Goal: Task Accomplishment & Management: Manage account settings

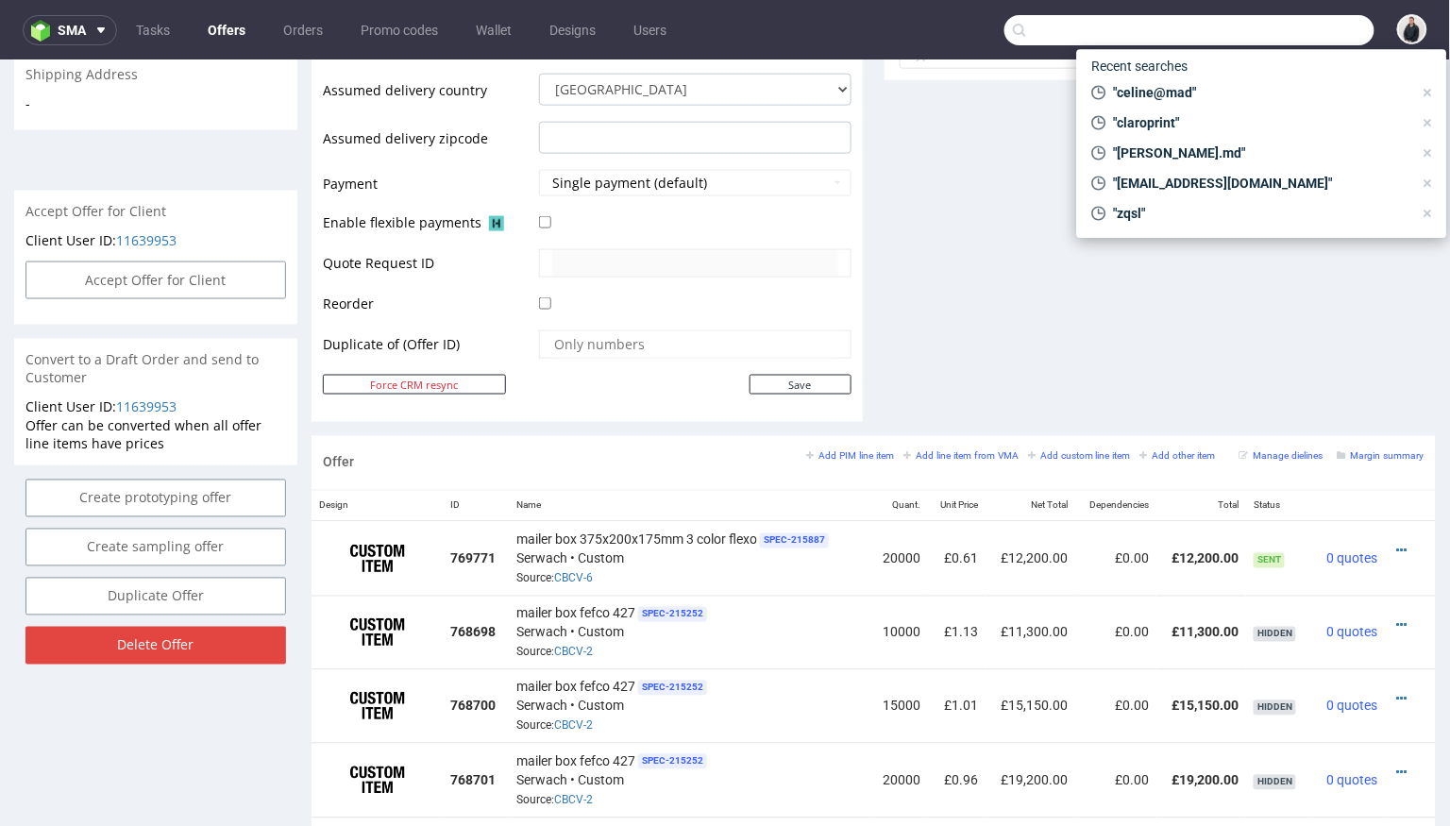
scroll to position [752, 0]
click at [226, 37] on link "Offers" at bounding box center [226, 30] width 60 height 30
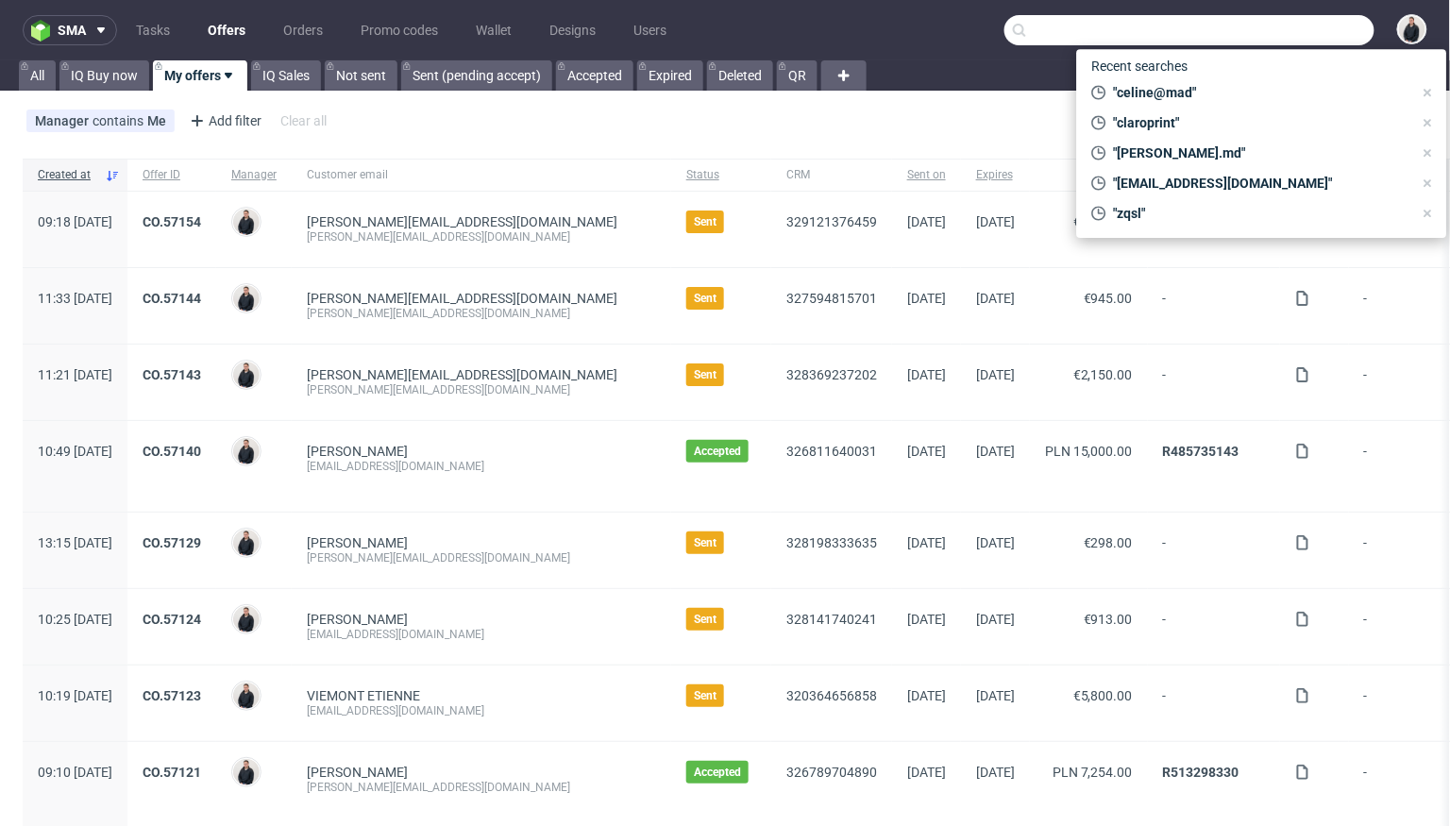
click at [659, 128] on div "Manager contains Me Add filter Hide filters Clear all Add Custom Offer" at bounding box center [725, 124] width 1450 height 53
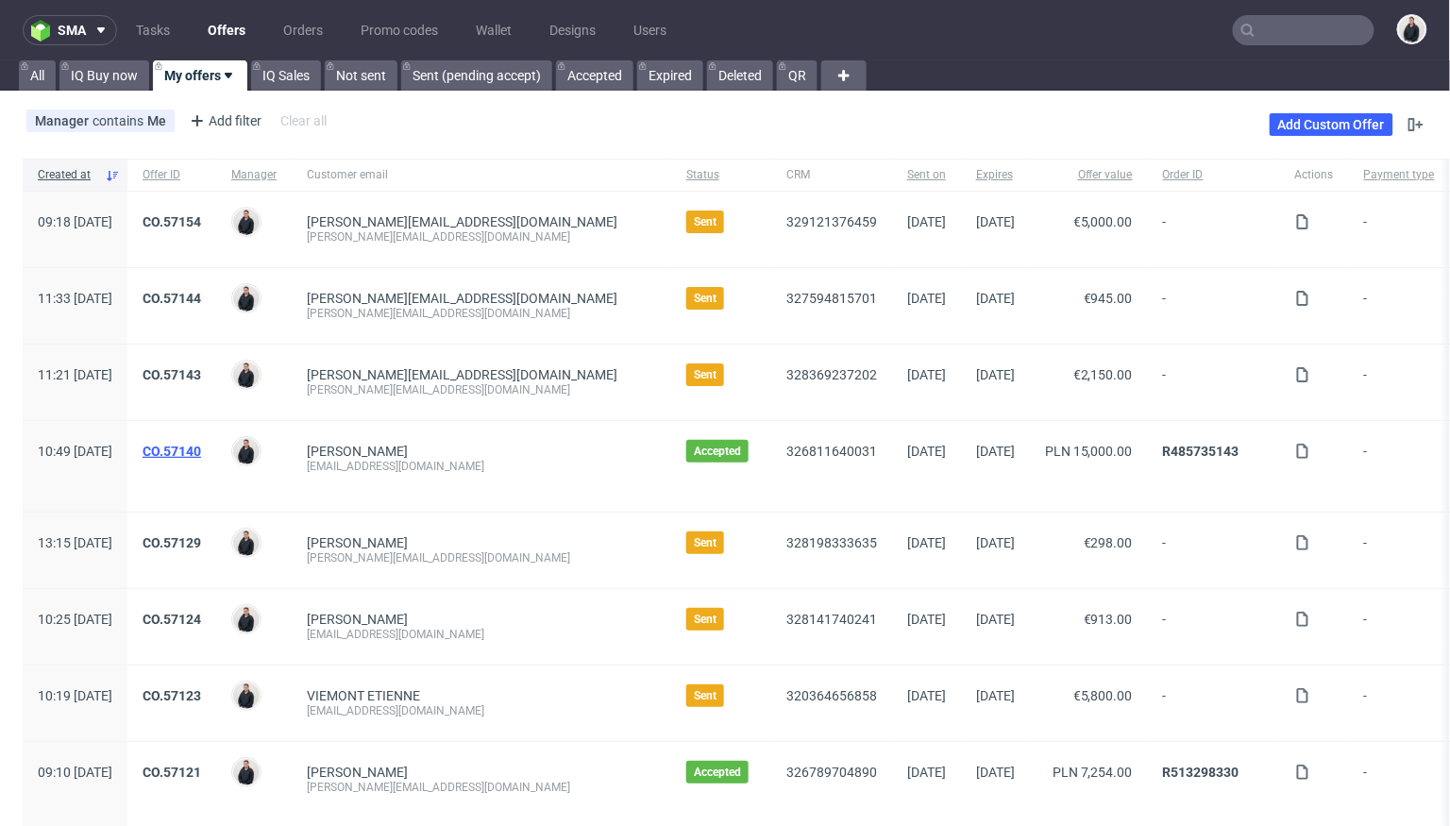
click at [201, 453] on link "CO.57140" at bounding box center [172, 451] width 59 height 15
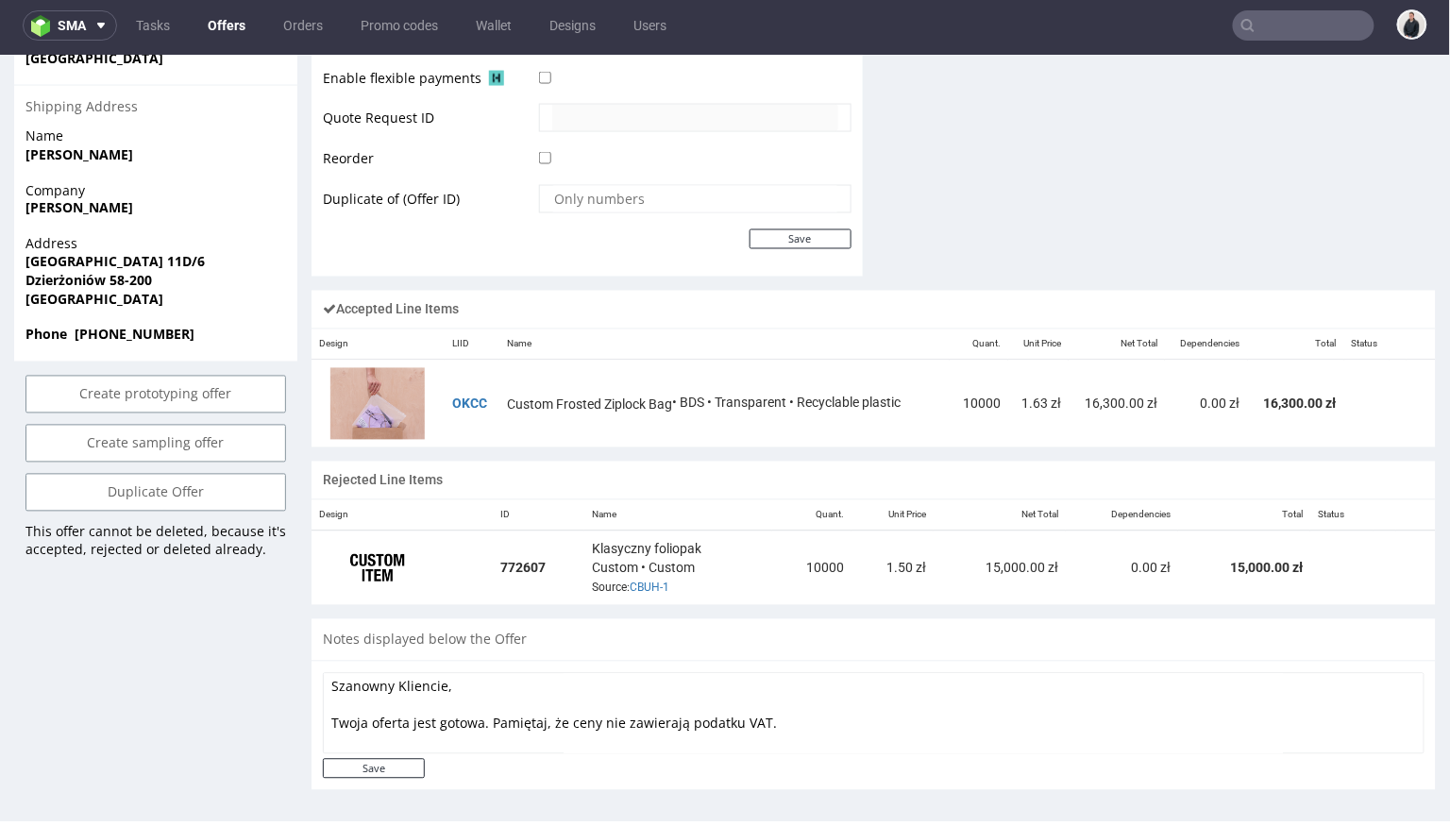
scroll to position [933, 0]
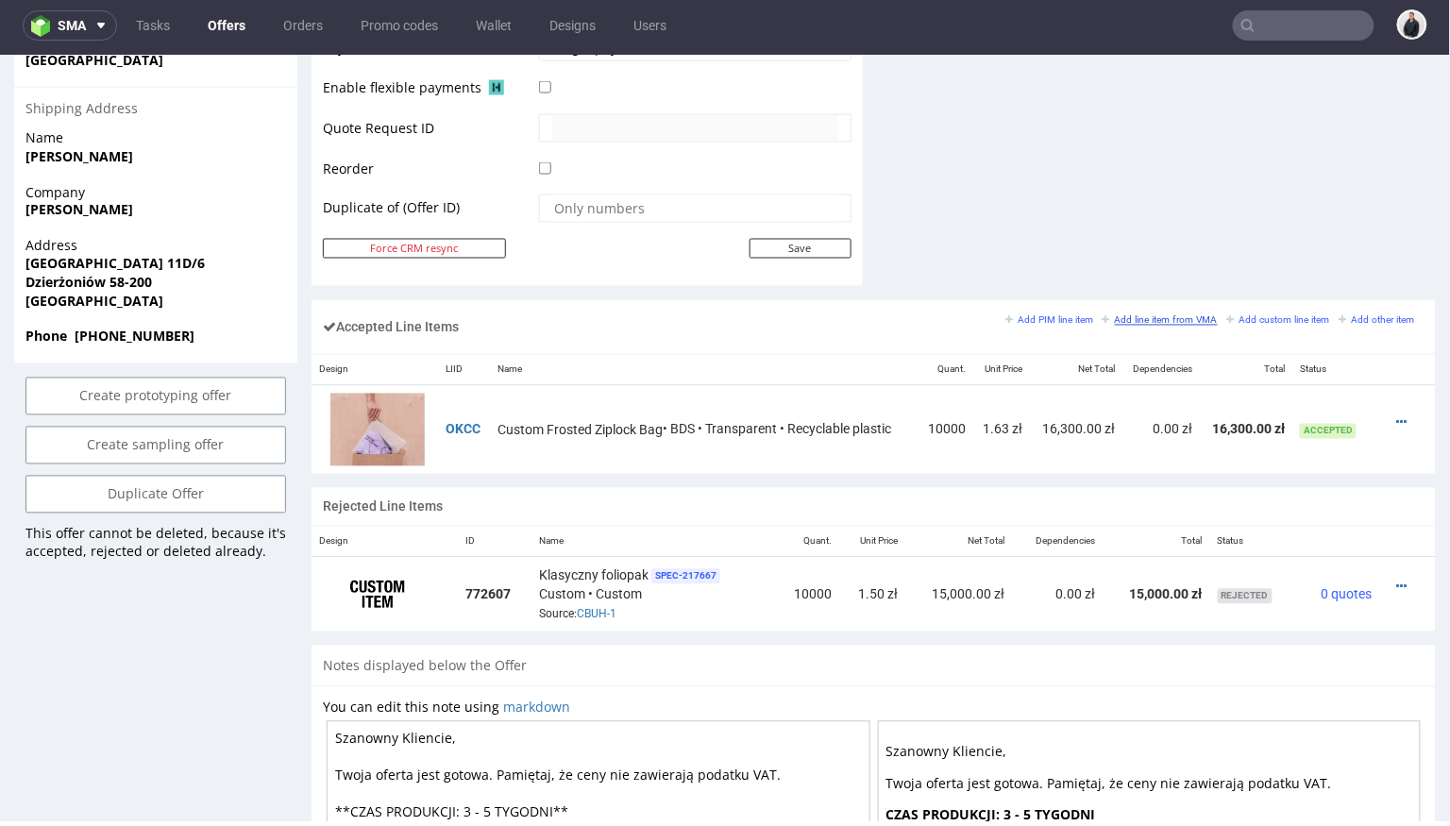
click at [1166, 314] on small "Add line item from VMA" at bounding box center [1159, 319] width 115 height 10
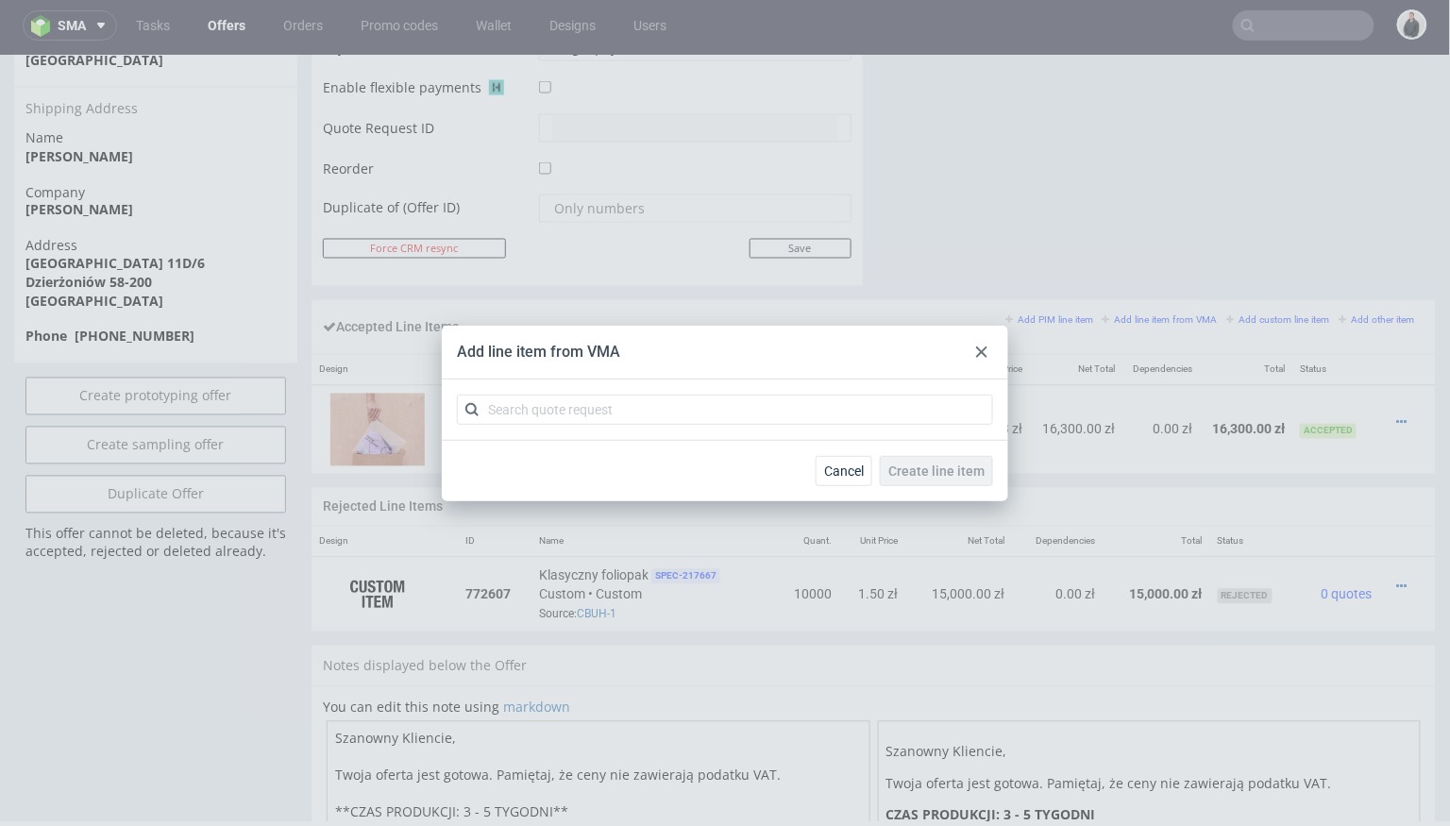
drag, startPoint x: 984, startPoint y: 345, endPoint x: 1009, endPoint y: 258, distance: 90.2
click at [984, 345] on div at bounding box center [981, 352] width 23 height 23
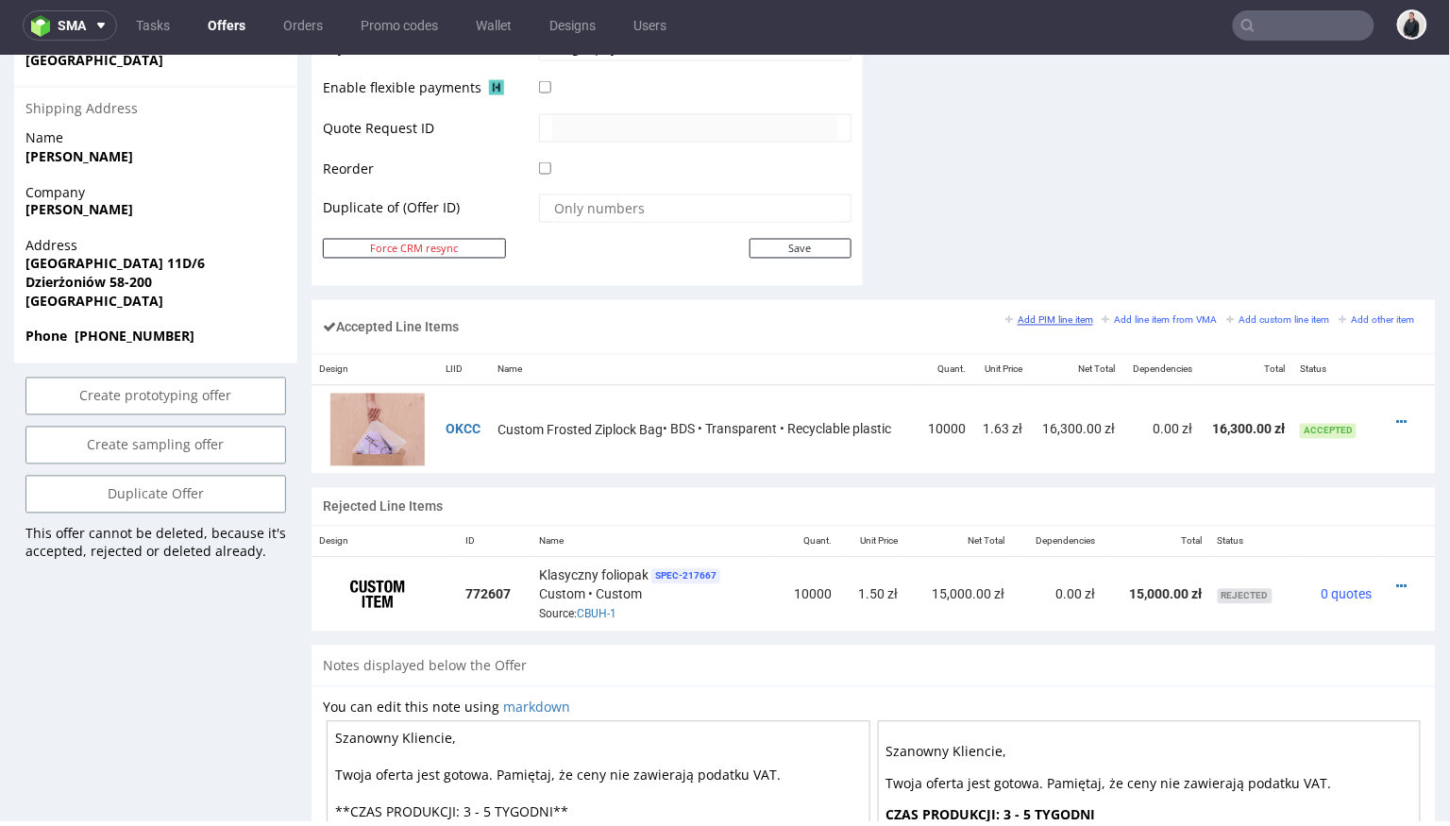
click at [1012, 314] on small "Add PIM line item" at bounding box center [1049, 319] width 88 height 10
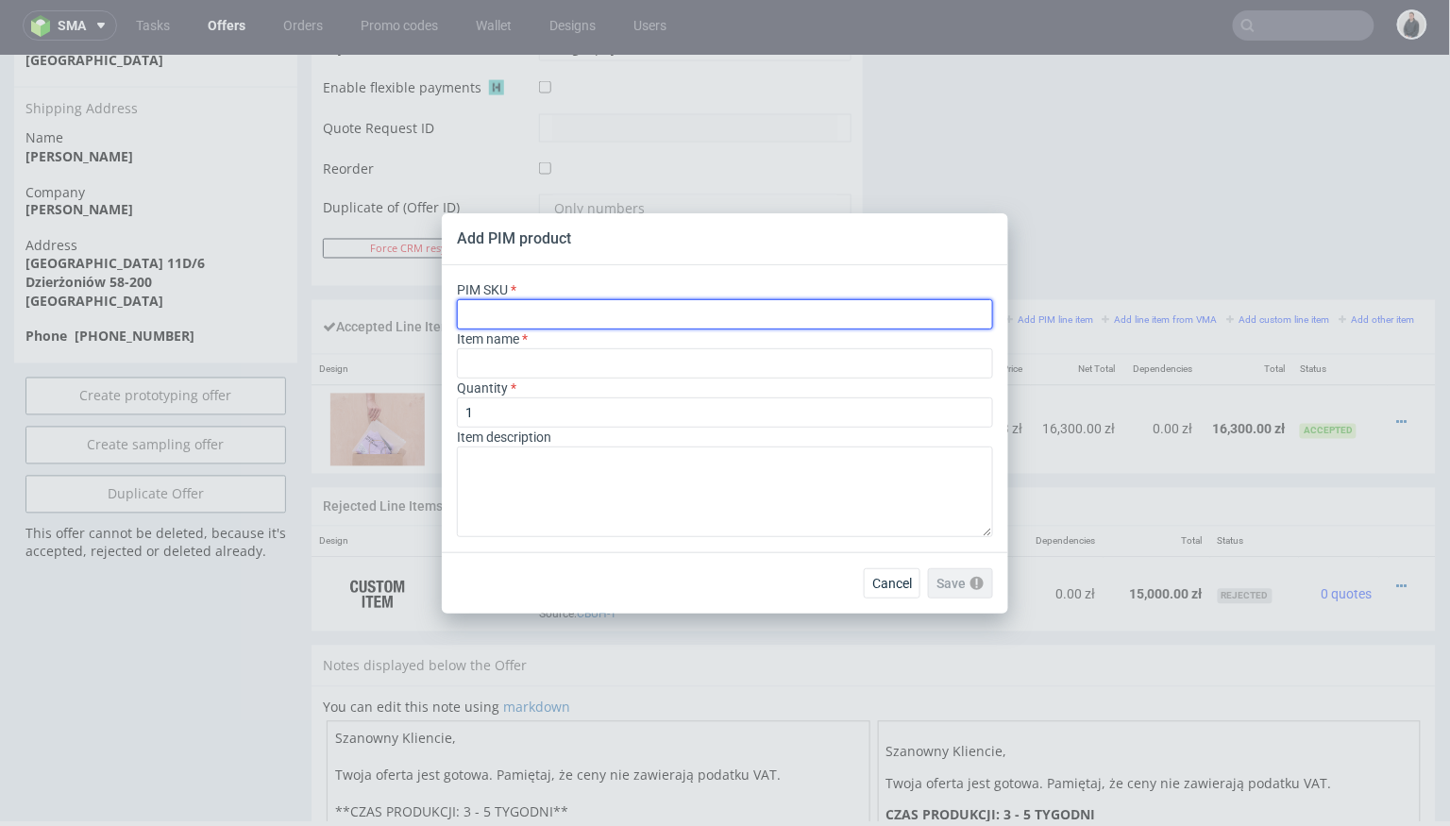
click at [624, 321] on input "text" at bounding box center [725, 314] width 536 height 30
paste input "ph-1359-14764"
type input "ph-1359-14764"
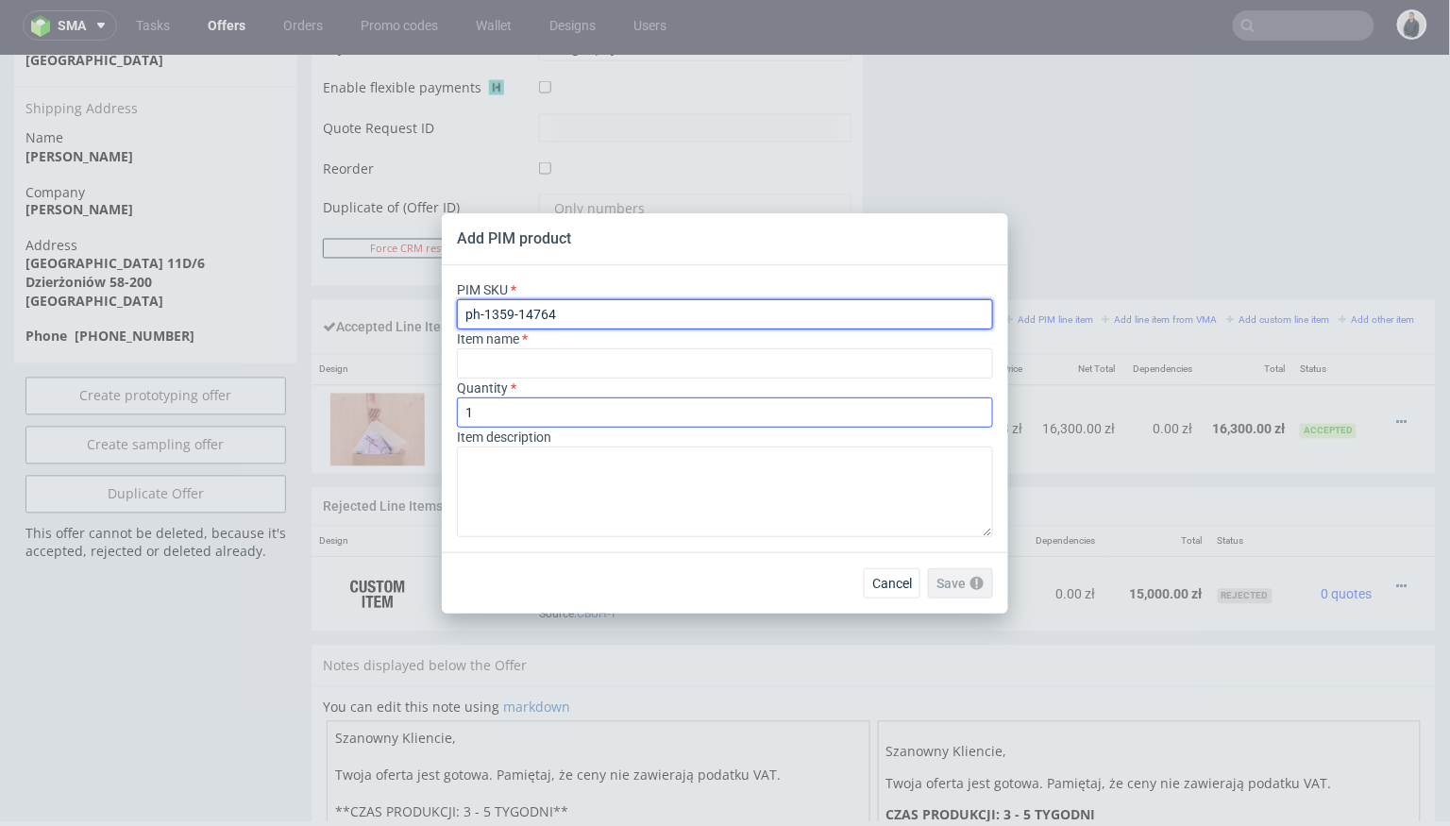
type input "Custom Frosted Ziplock Bag"
type input "ph-1359-14764"
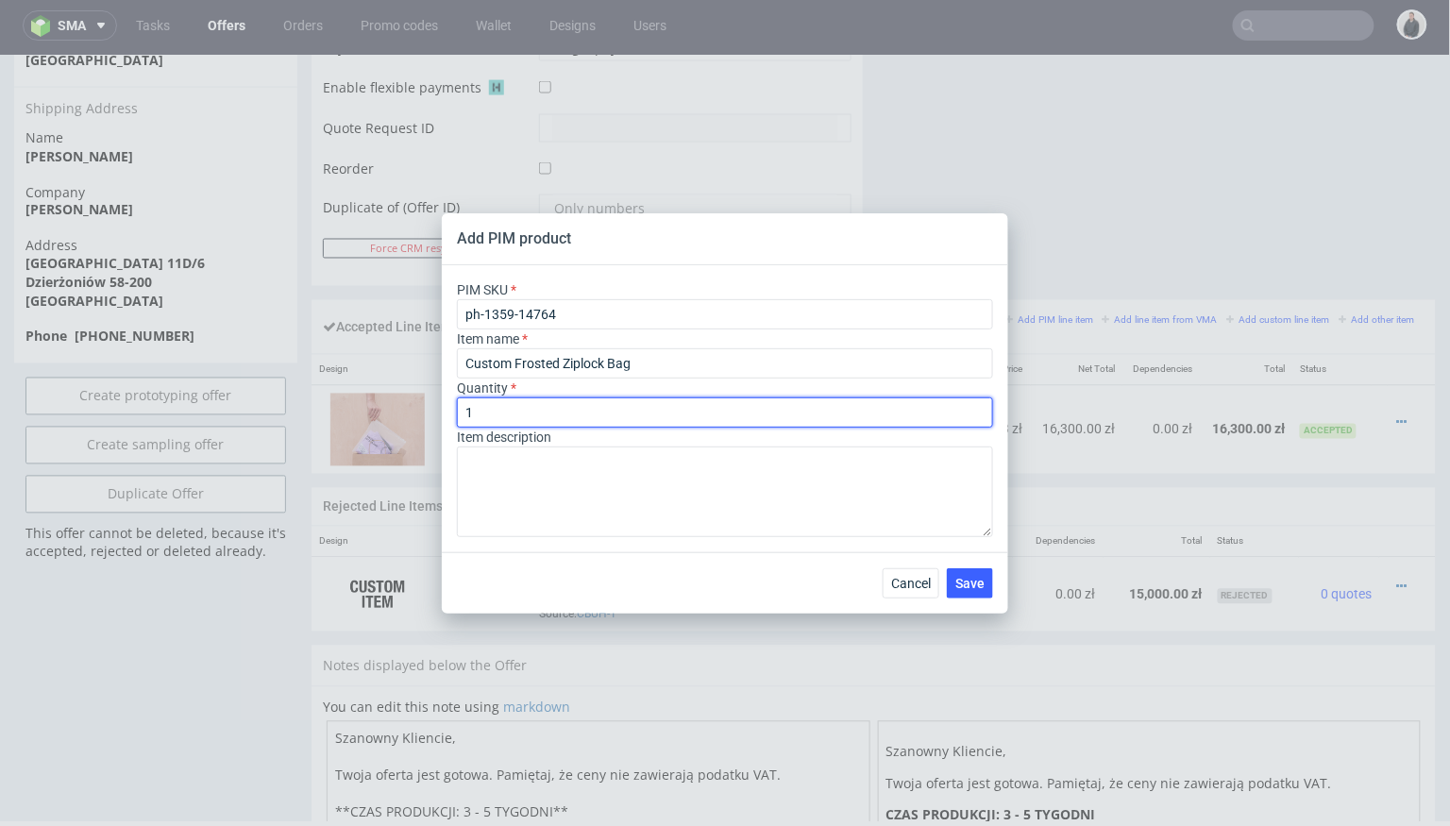
click at [537, 415] on input "1" at bounding box center [725, 412] width 536 height 30
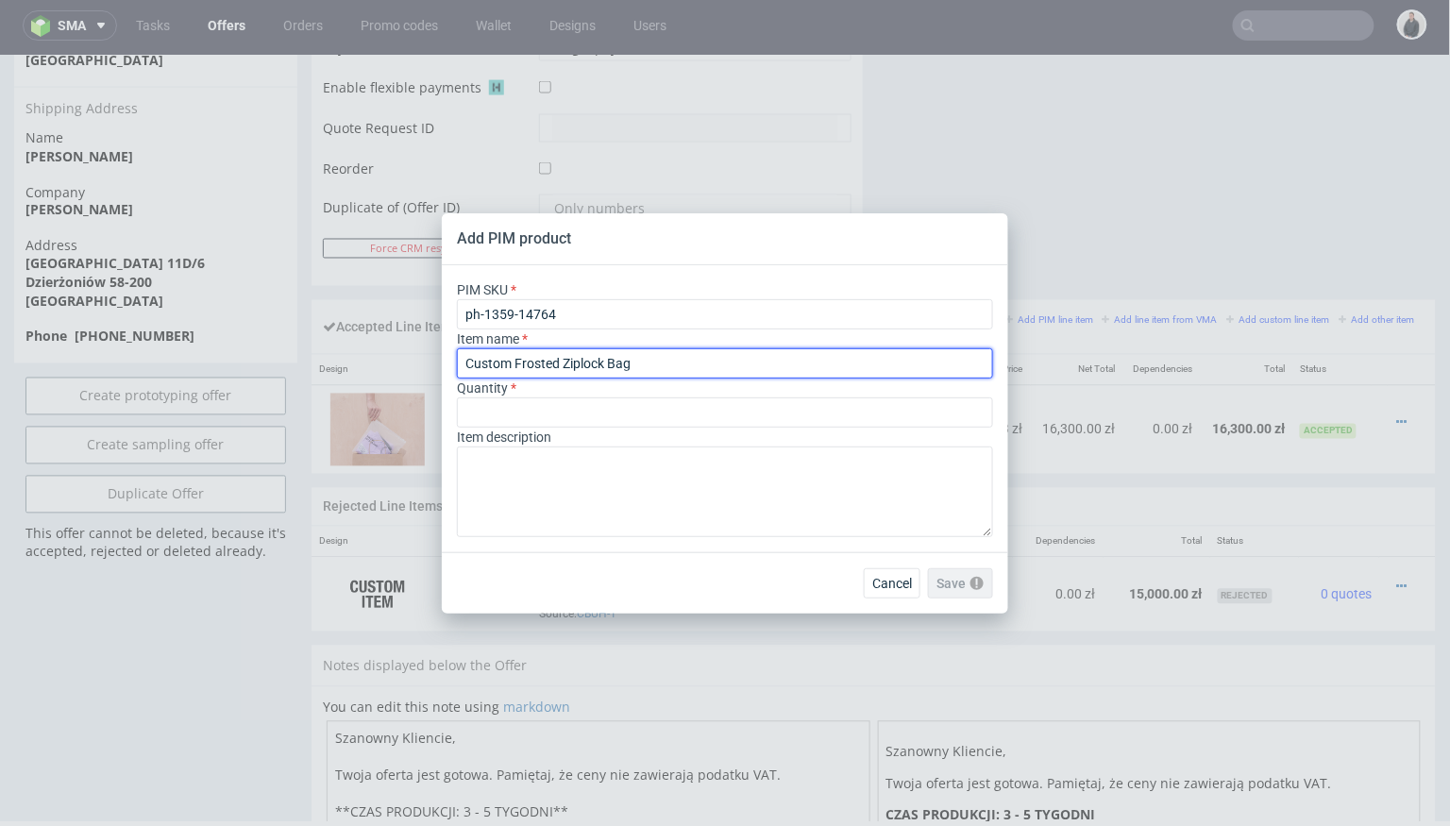
click at [673, 363] on input "Custom Frosted Ziplock Bag" at bounding box center [725, 363] width 536 height 30
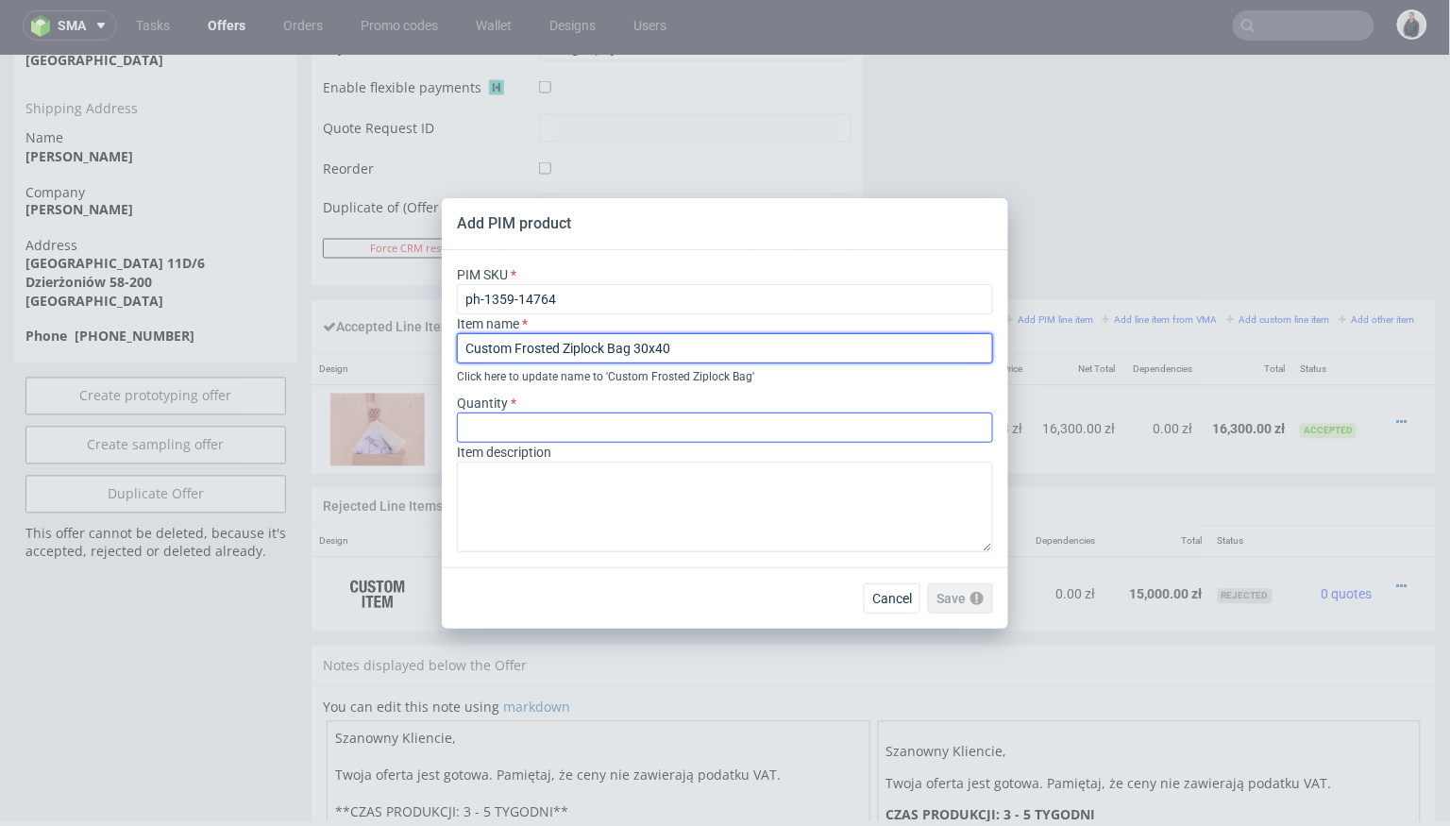
type input "Custom Frosted Ziplock Bag 30x40"
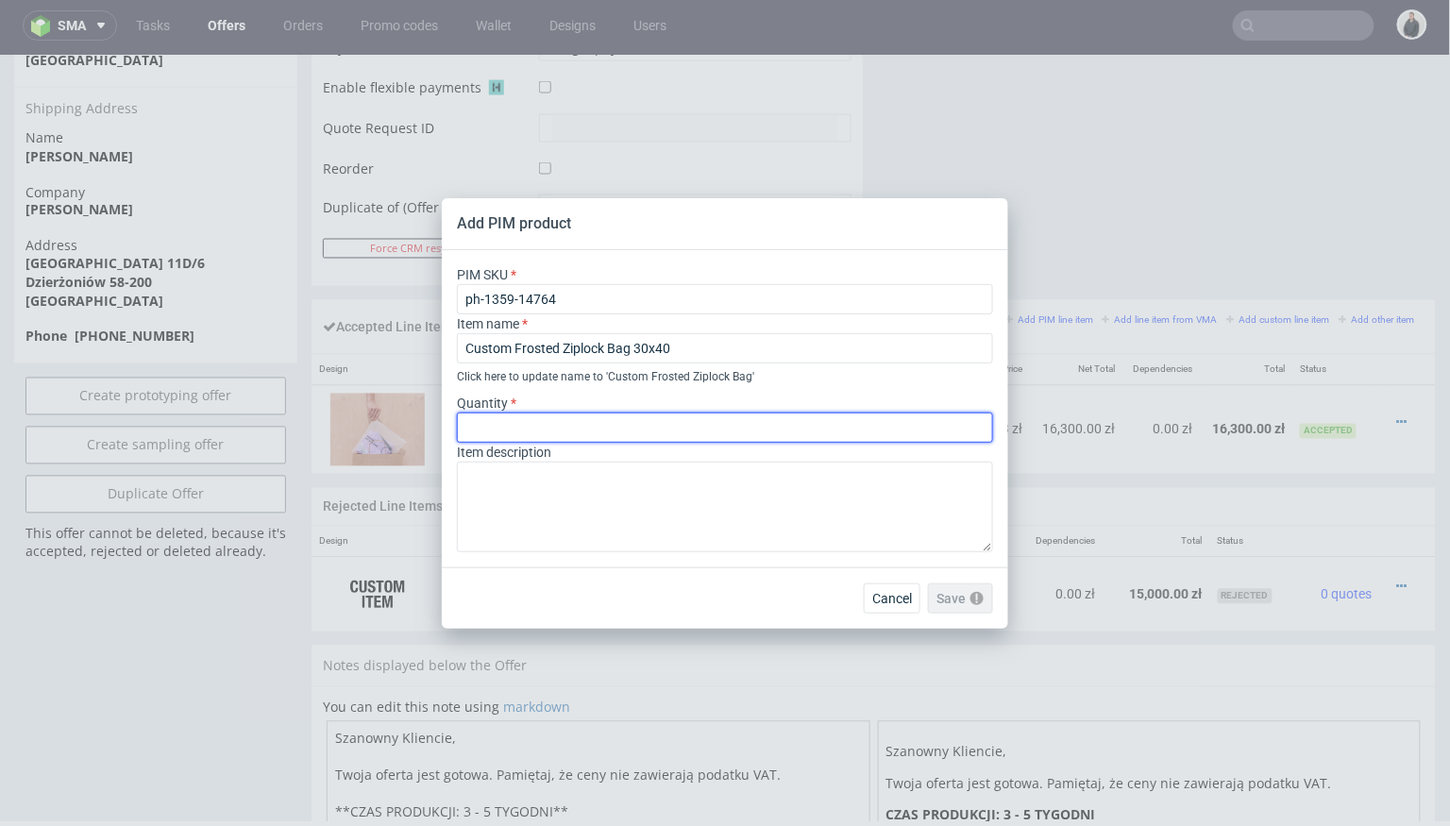
click at [666, 412] on input "number" at bounding box center [725, 427] width 536 height 30
type input "7500"
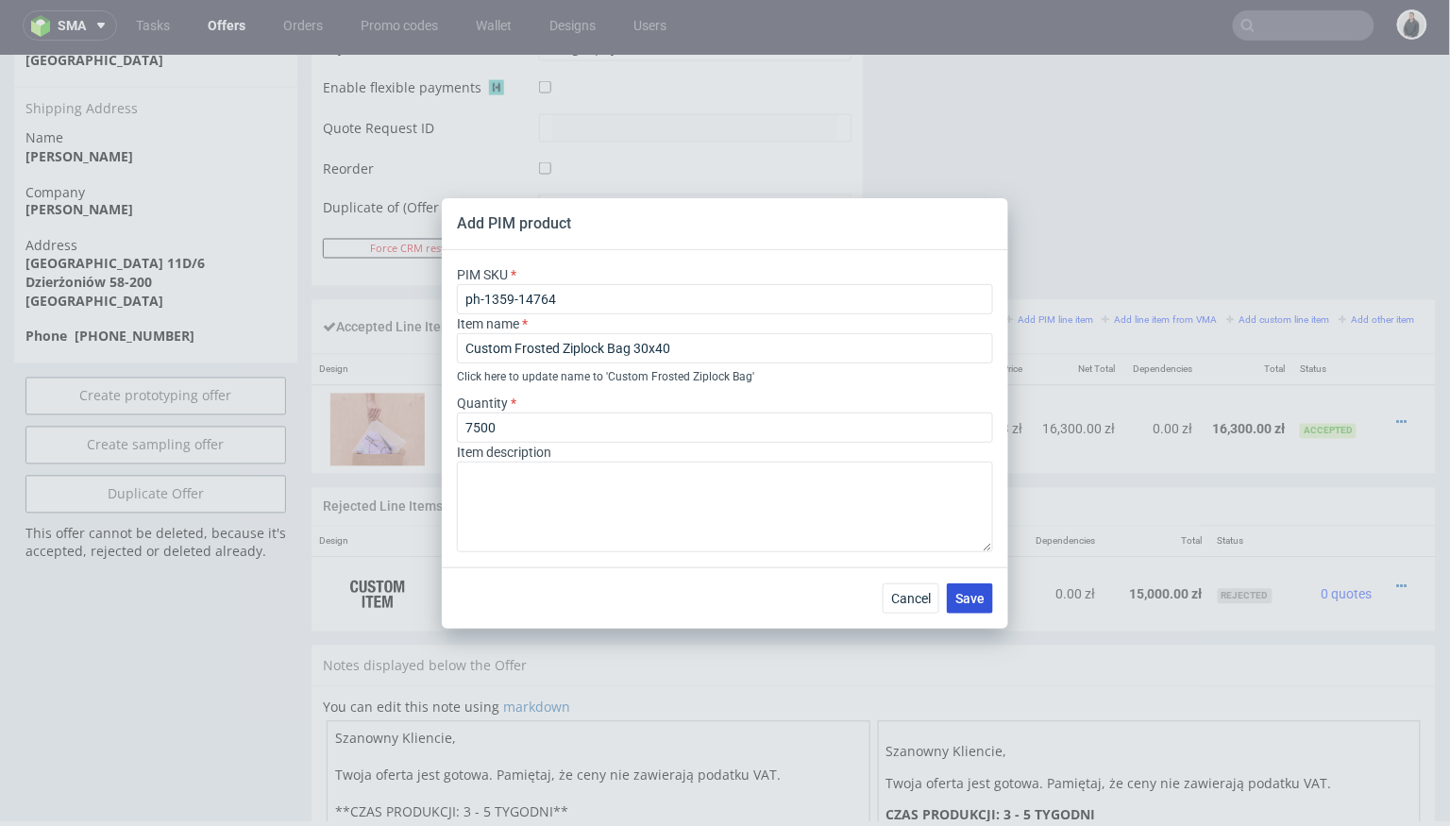
click at [972, 599] on span "Save" at bounding box center [969, 598] width 29 height 13
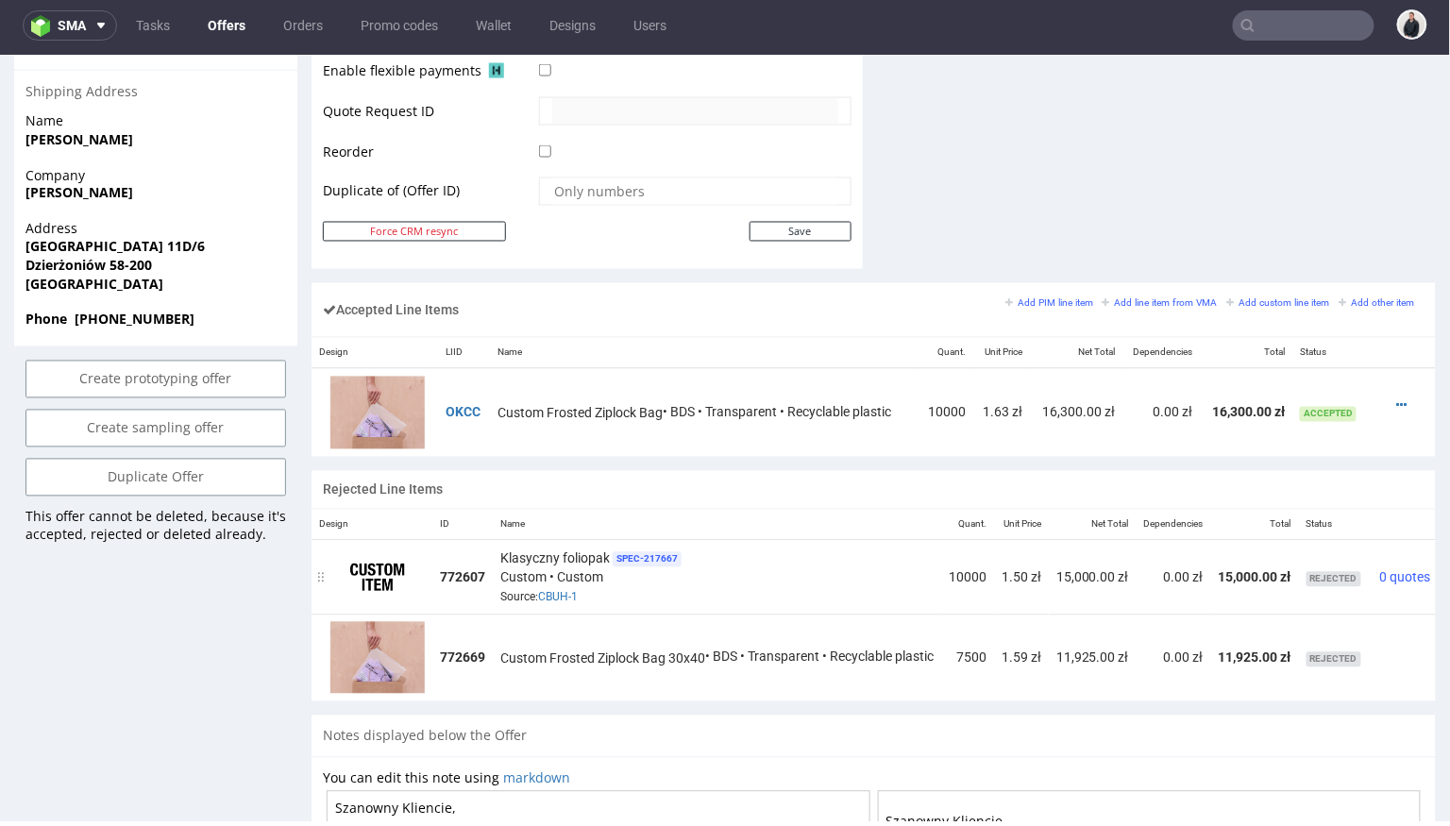
scroll to position [0, 70]
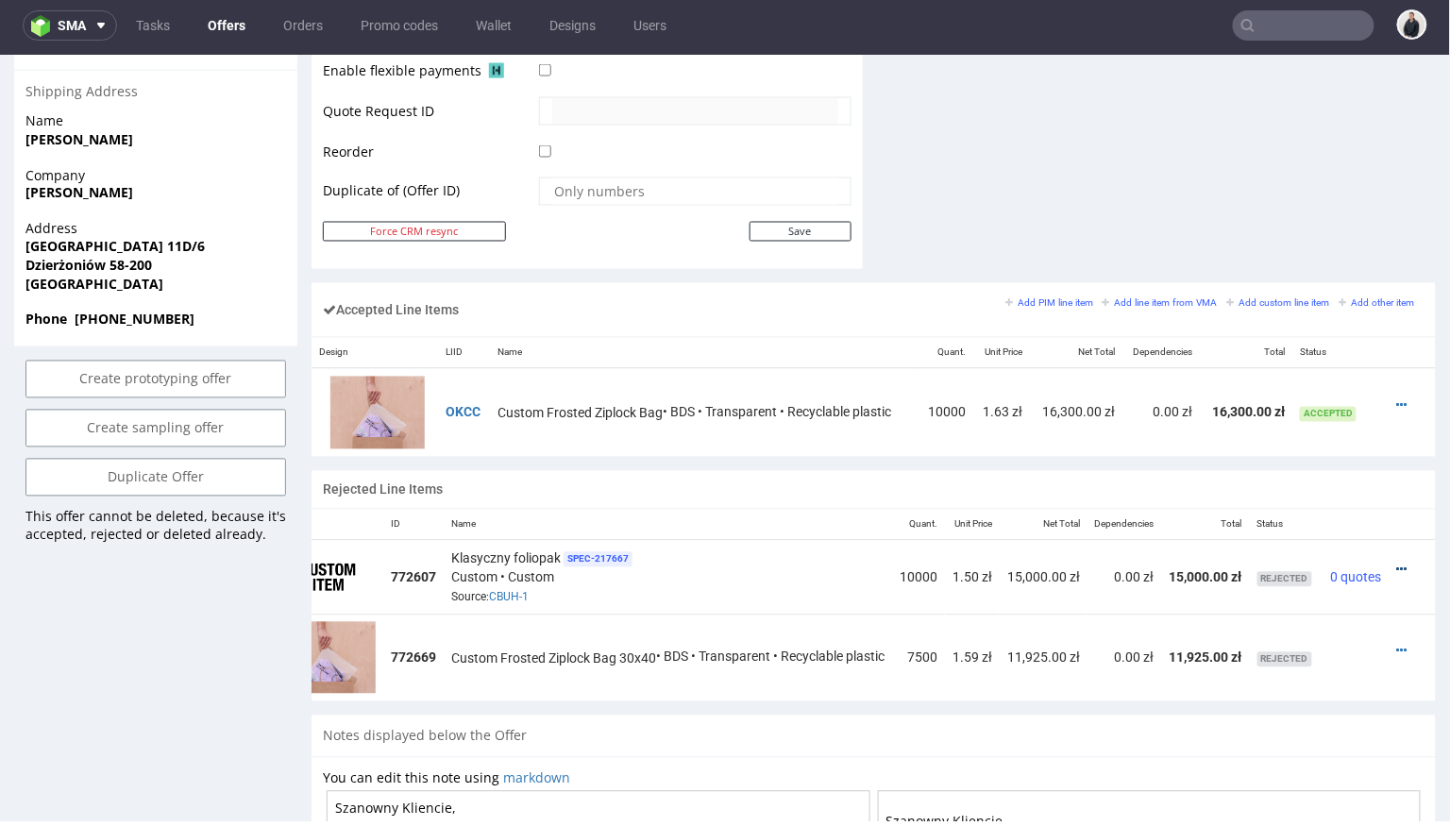
click at [1397, 563] on icon at bounding box center [1402, 569] width 10 height 13
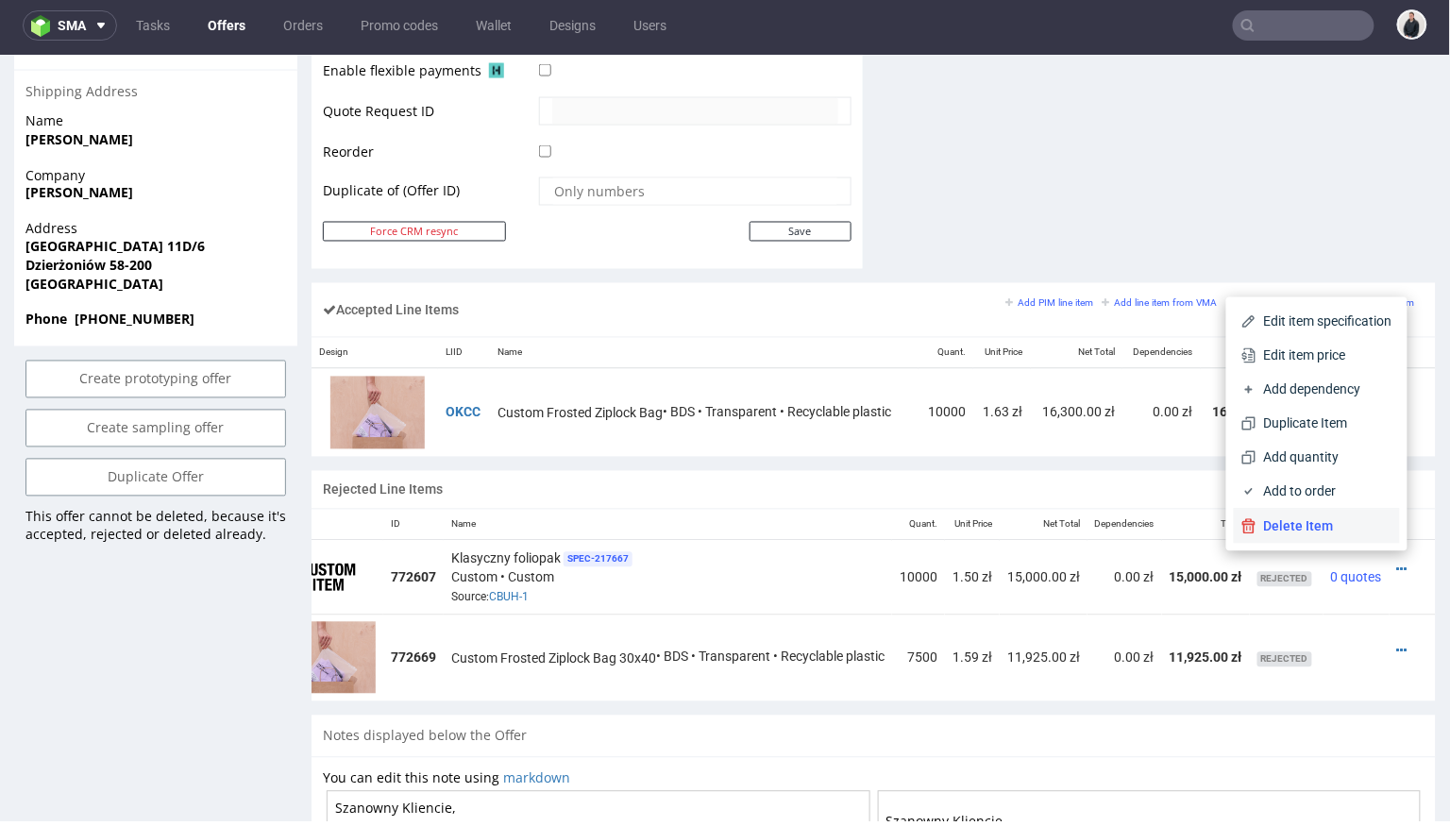
click at [1316, 529] on span "Delete Item" at bounding box center [1324, 525] width 136 height 19
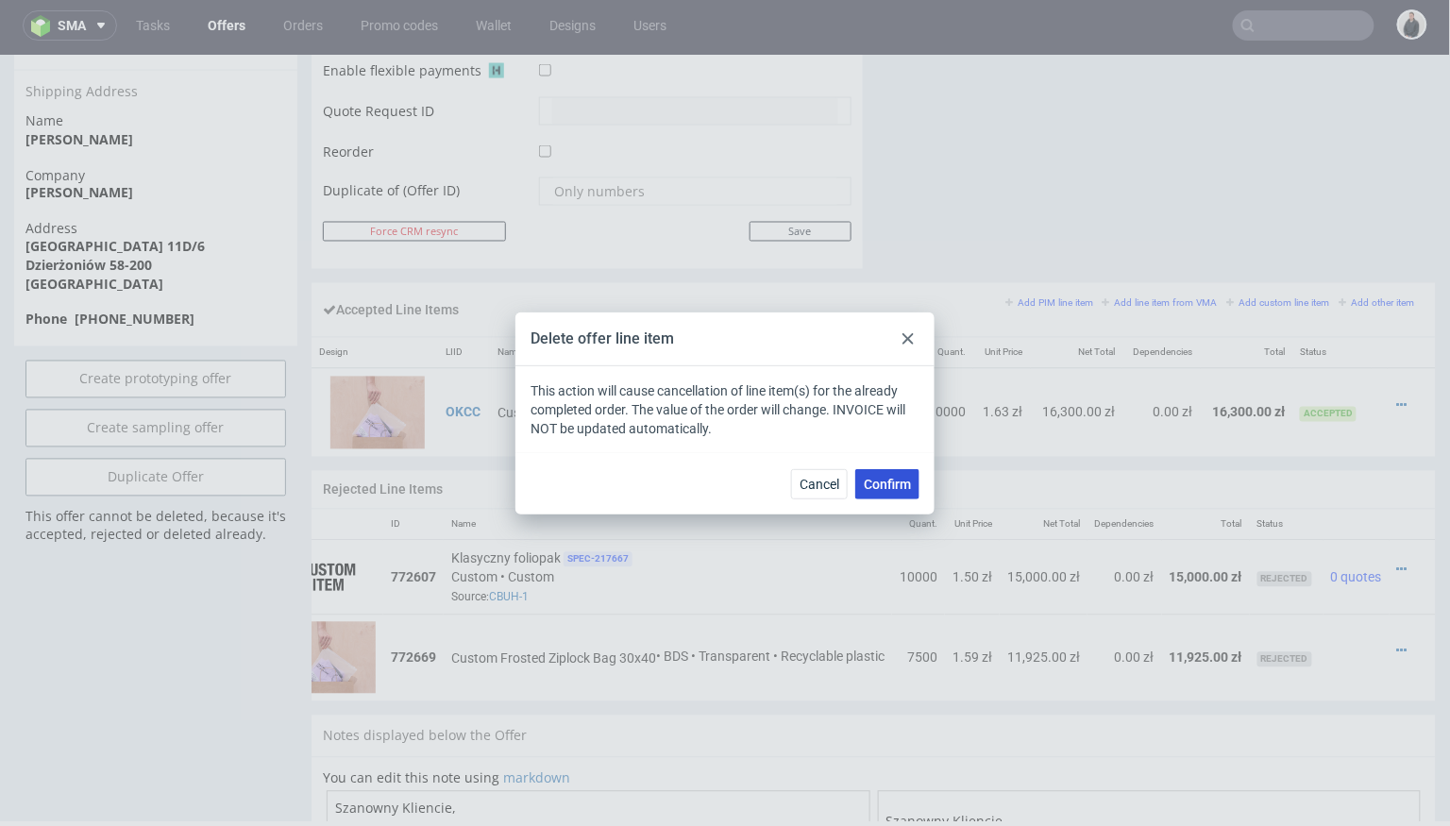
click at [902, 478] on span "Confirm" at bounding box center [887, 484] width 47 height 13
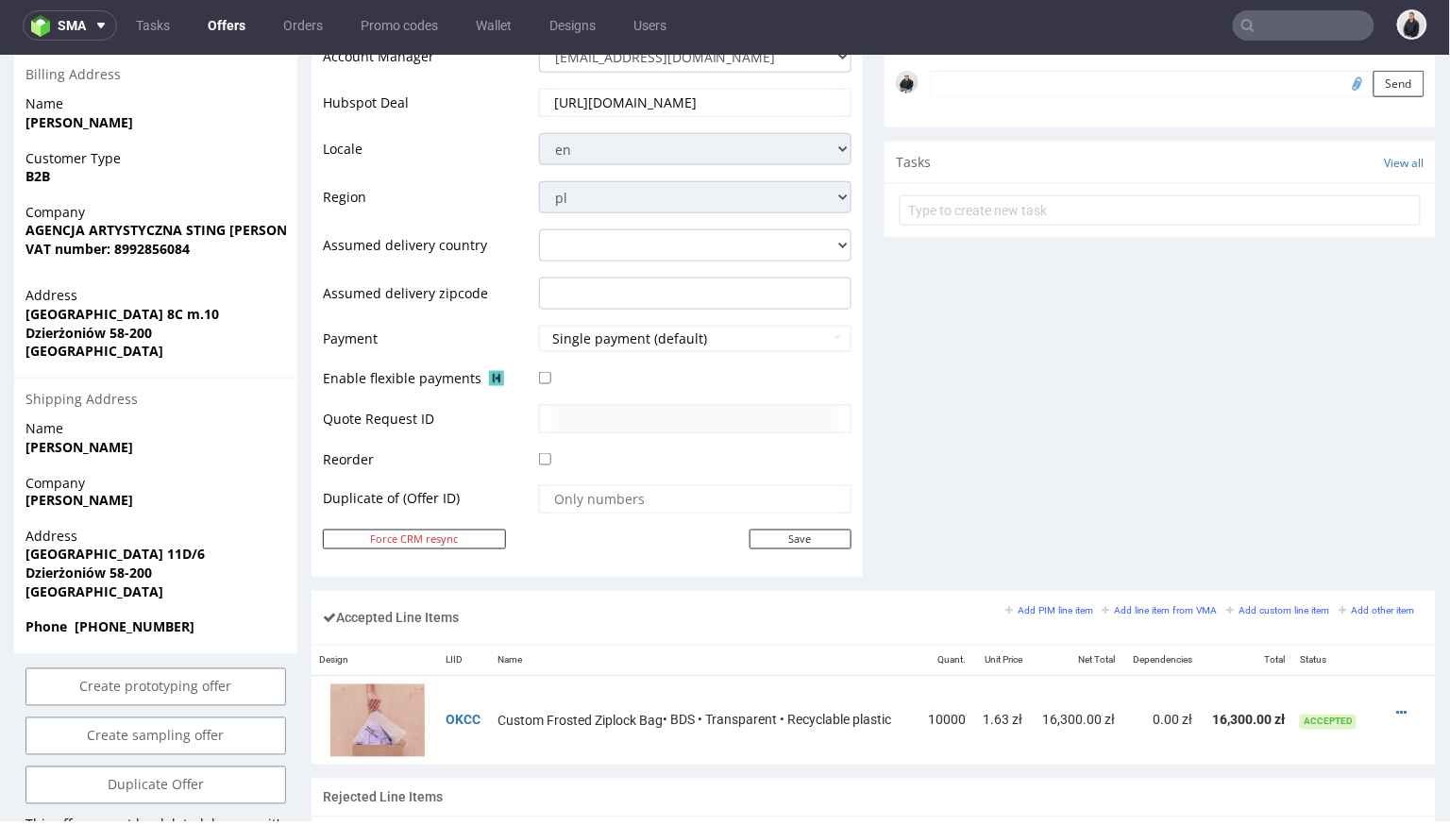
scroll to position [673, 0]
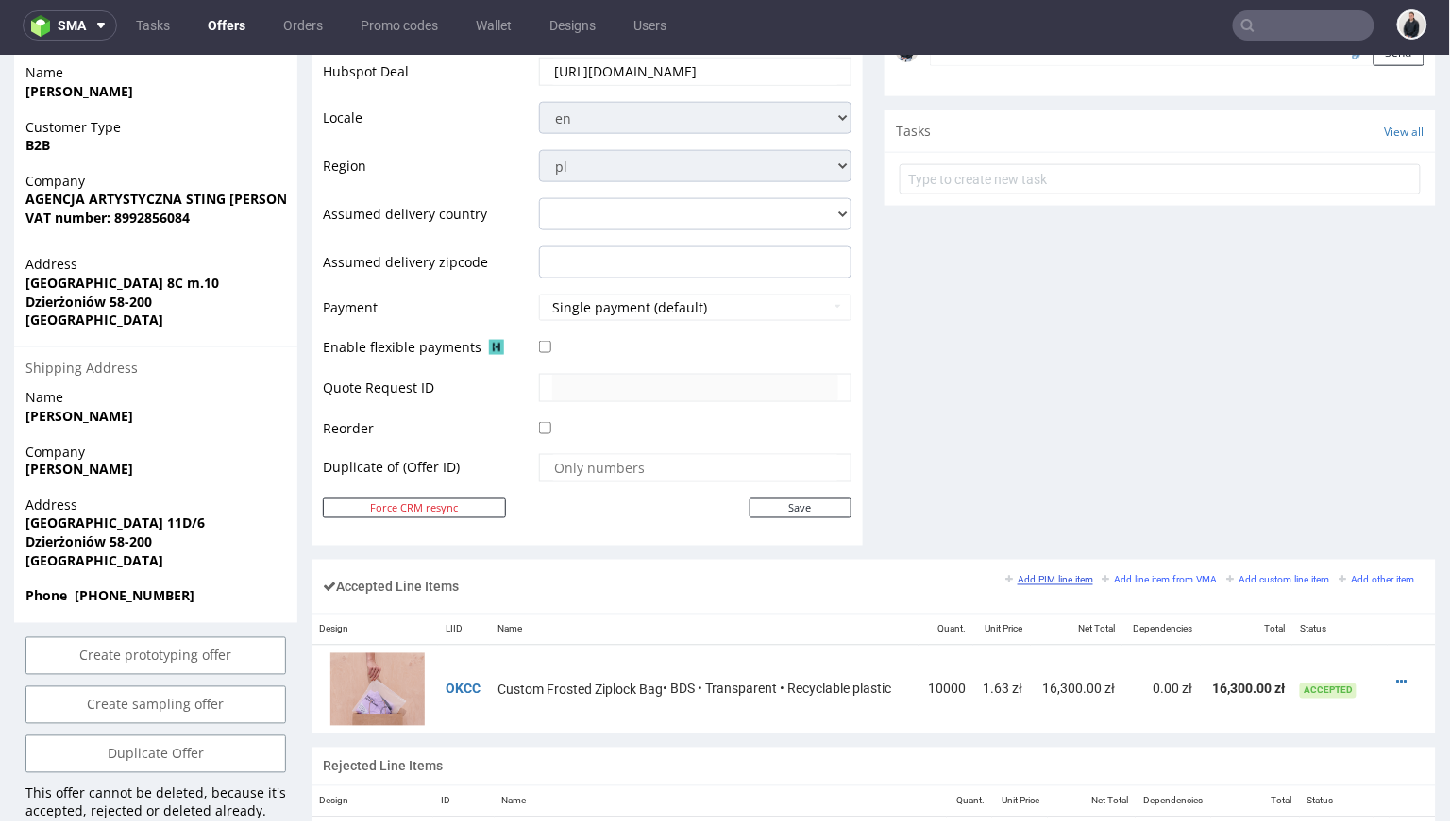
click at [1073, 574] on small "Add PIM line item" at bounding box center [1049, 579] width 88 height 10
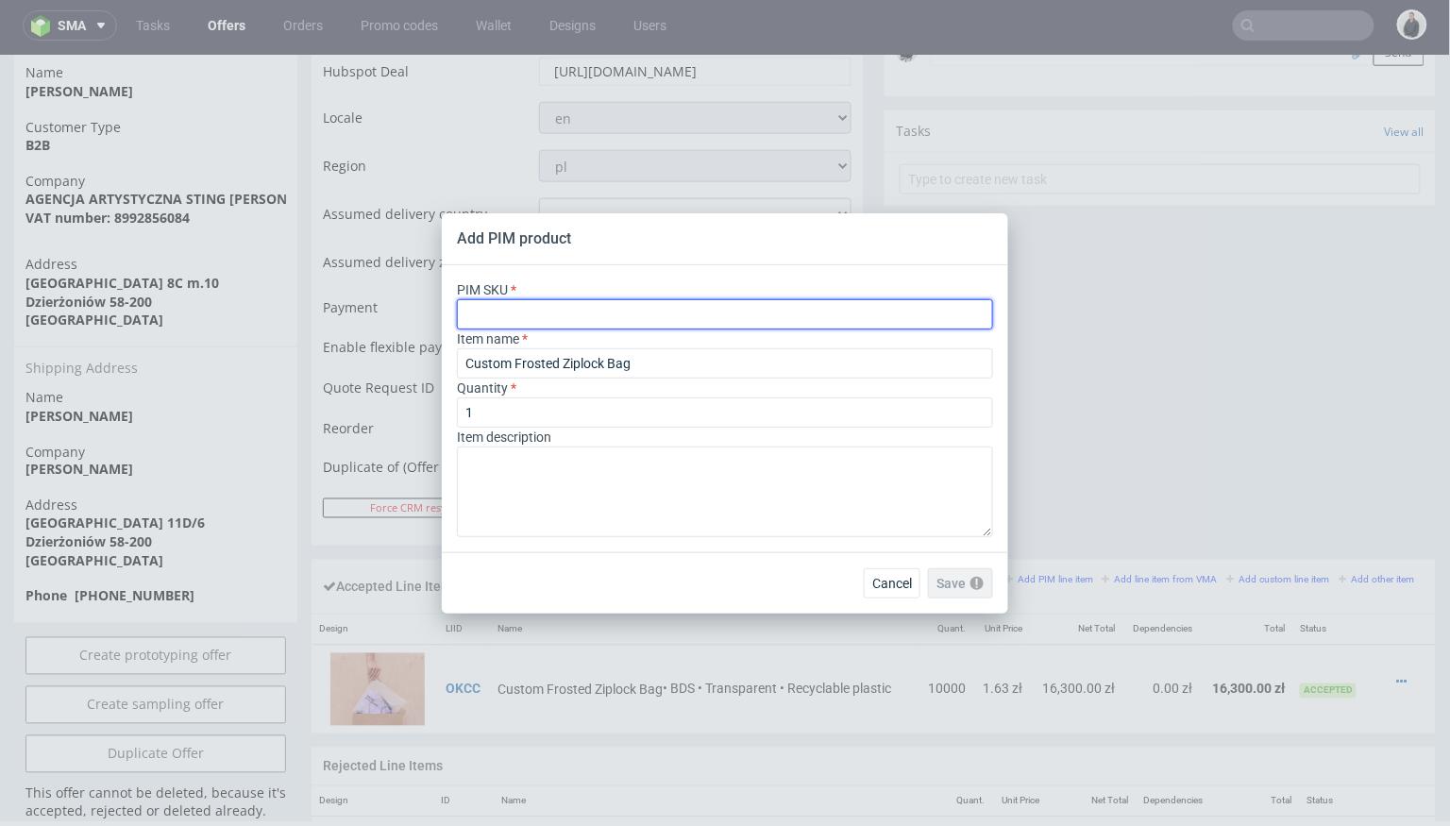
click at [798, 315] on input "text" at bounding box center [725, 314] width 536 height 30
paste input "poly-mailer--recycled-poly-mailer--80--foil-black--mono-pantone-one-side--none"
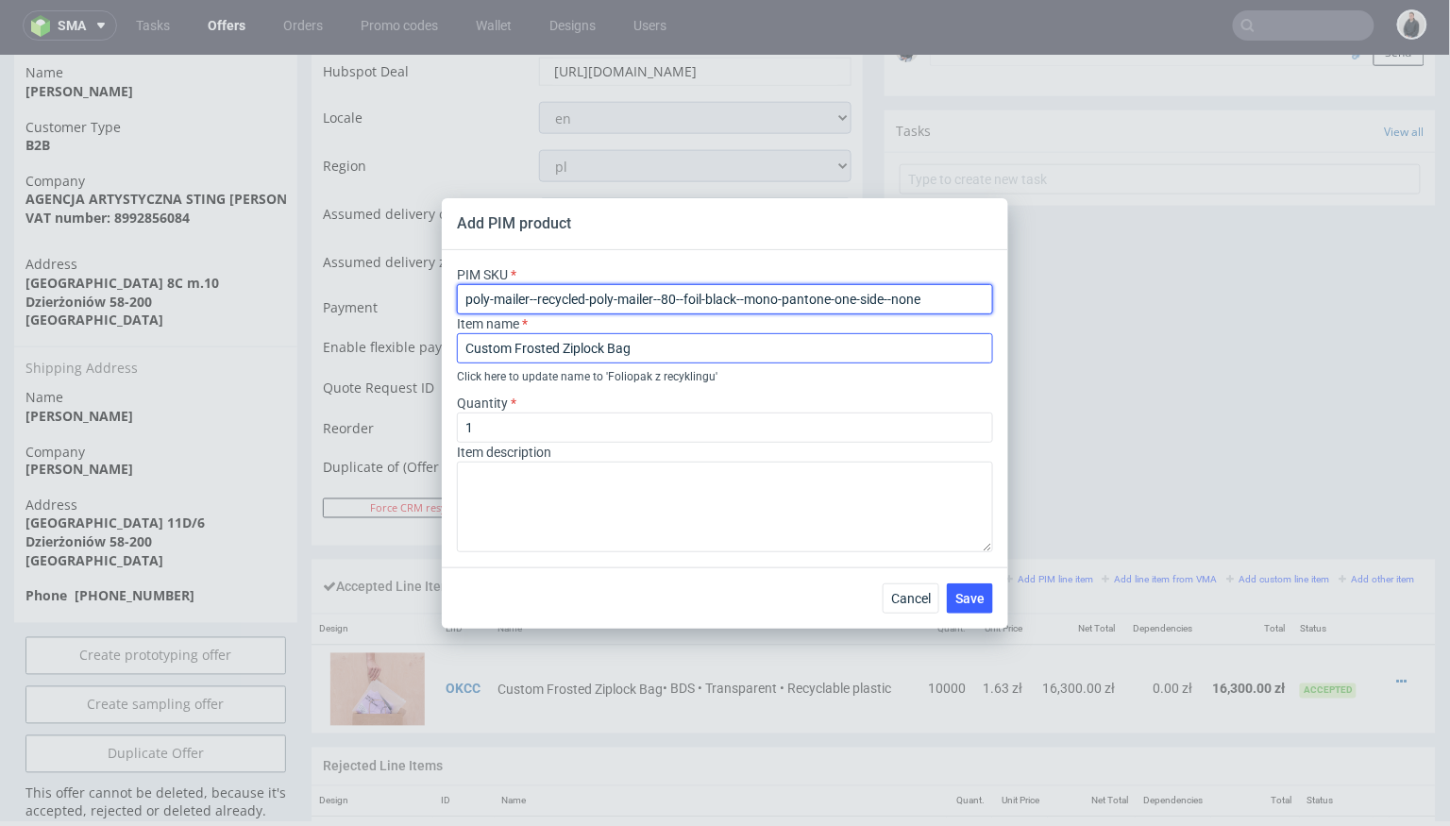
type input "poly-mailer--recycled-poly-mailer--80--foil-black--mono-pantone-one-side--none"
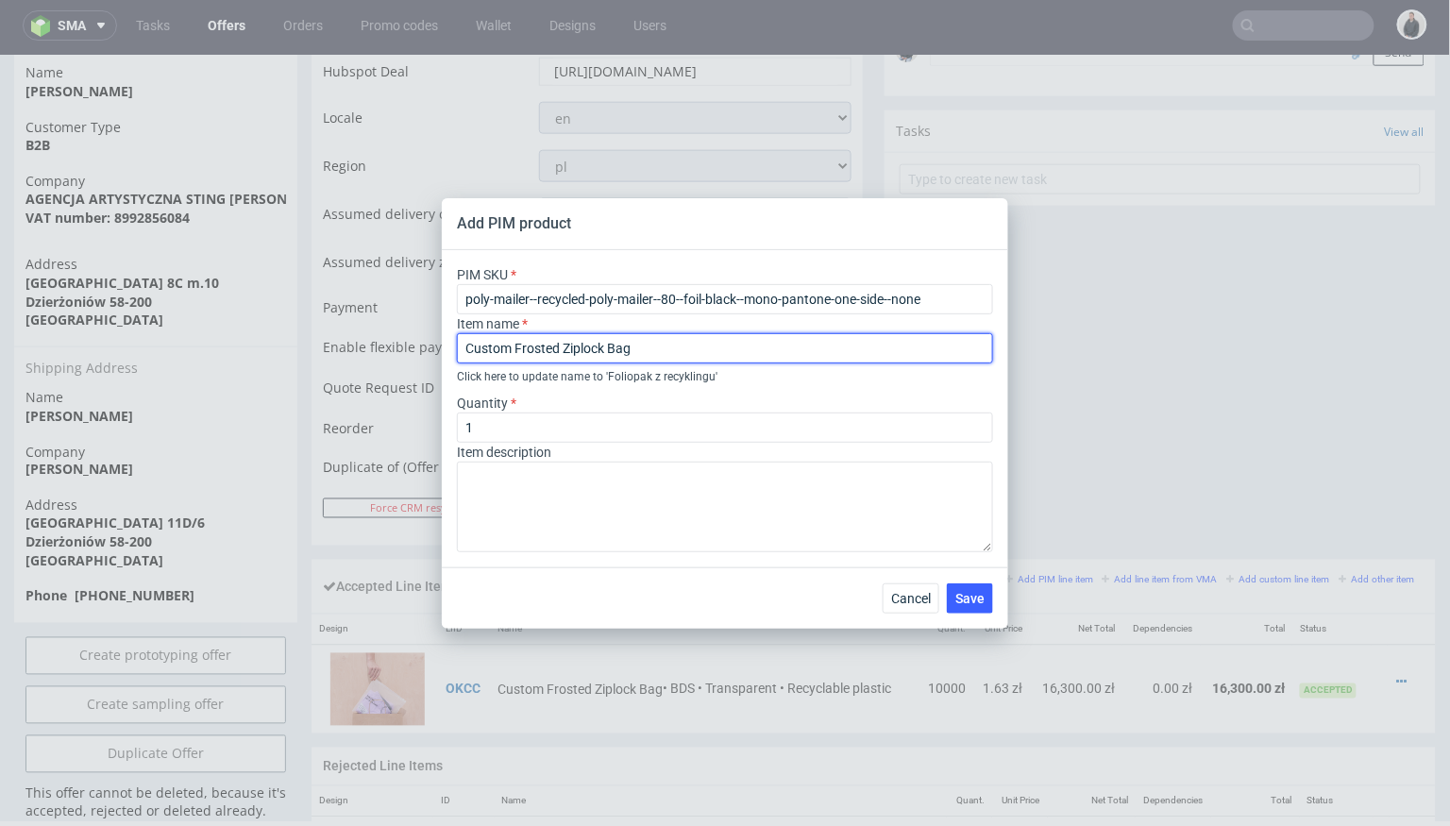
click at [686, 343] on input "Custom Frosted Ziplock Bag" at bounding box center [725, 348] width 536 height 30
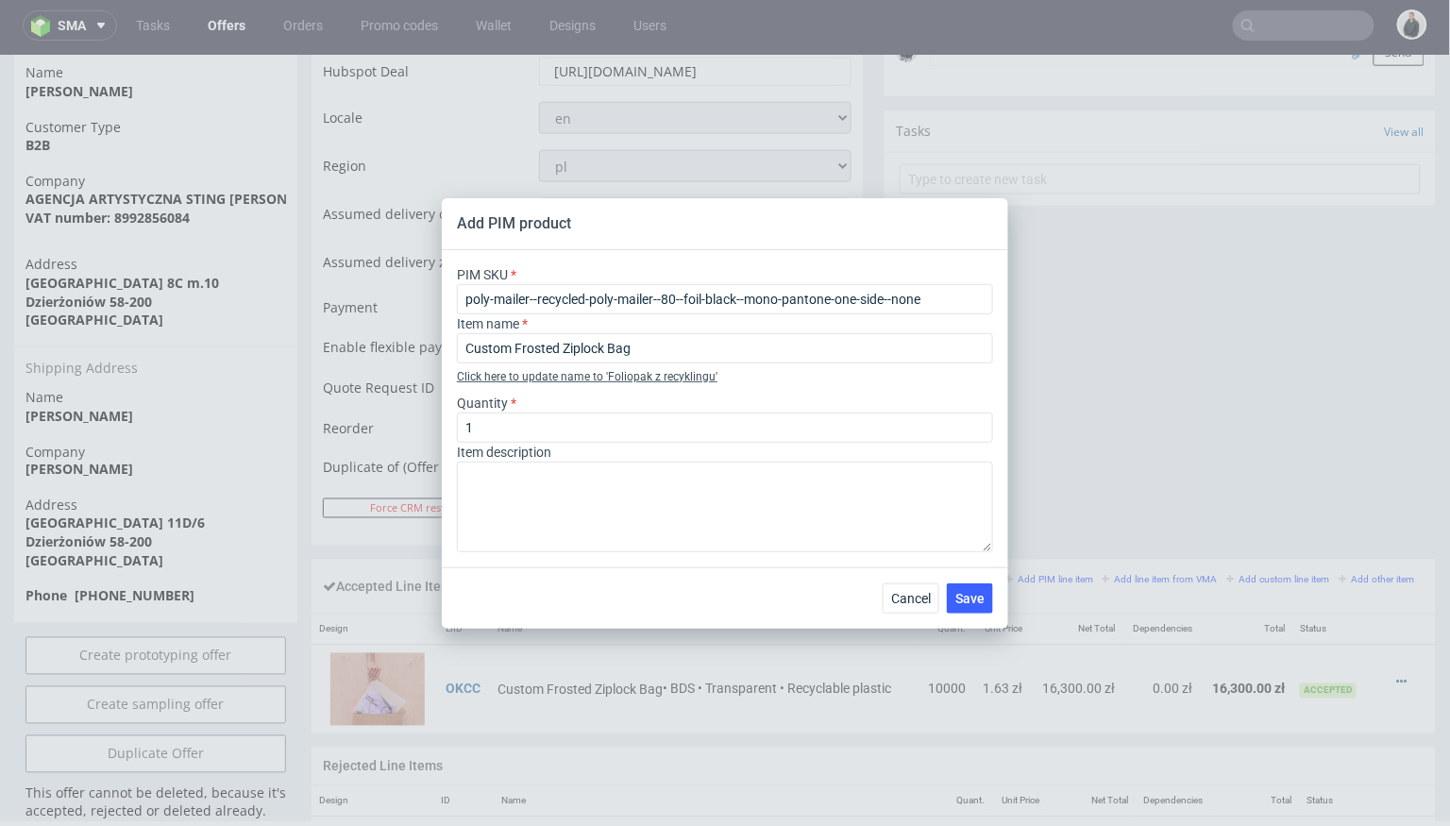
click at [527, 374] on div "Click here to update name to ' Foliopak z recyklingu '" at bounding box center [725, 376] width 536 height 19
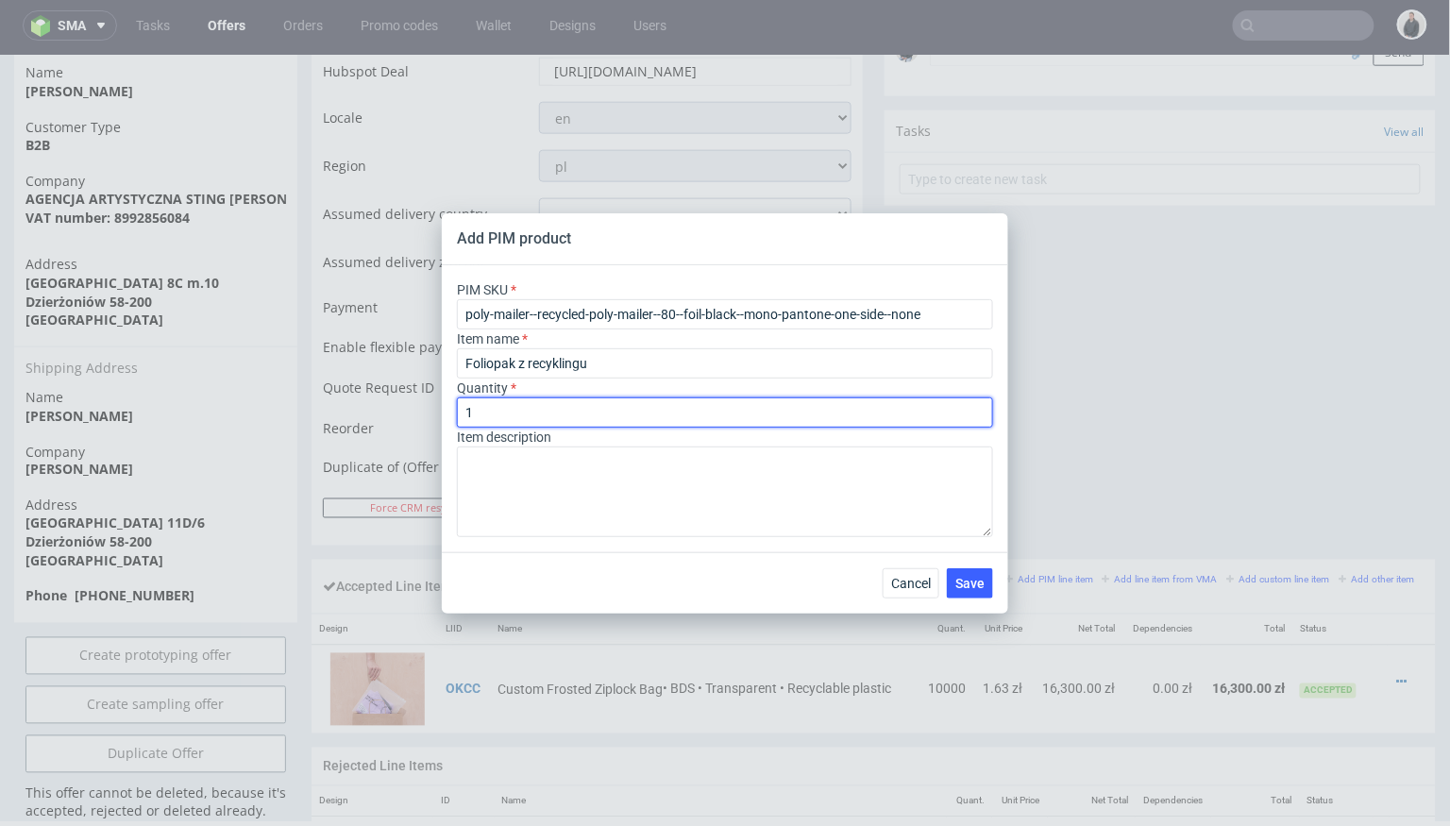
click at [577, 415] on input "1" at bounding box center [725, 412] width 536 height 30
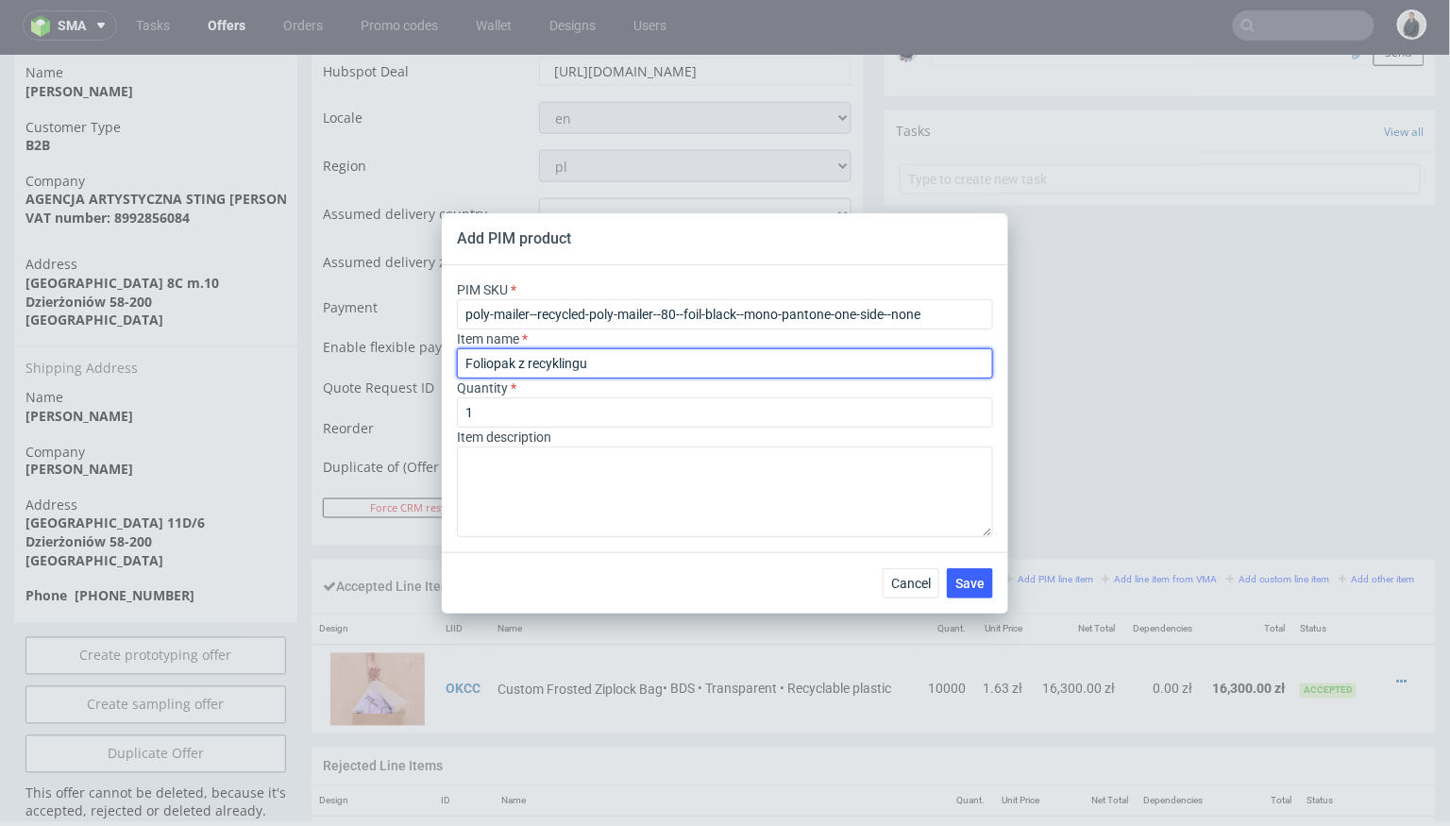
click at [658, 362] on input "Foliopak z recyklingu" at bounding box center [725, 363] width 536 height 30
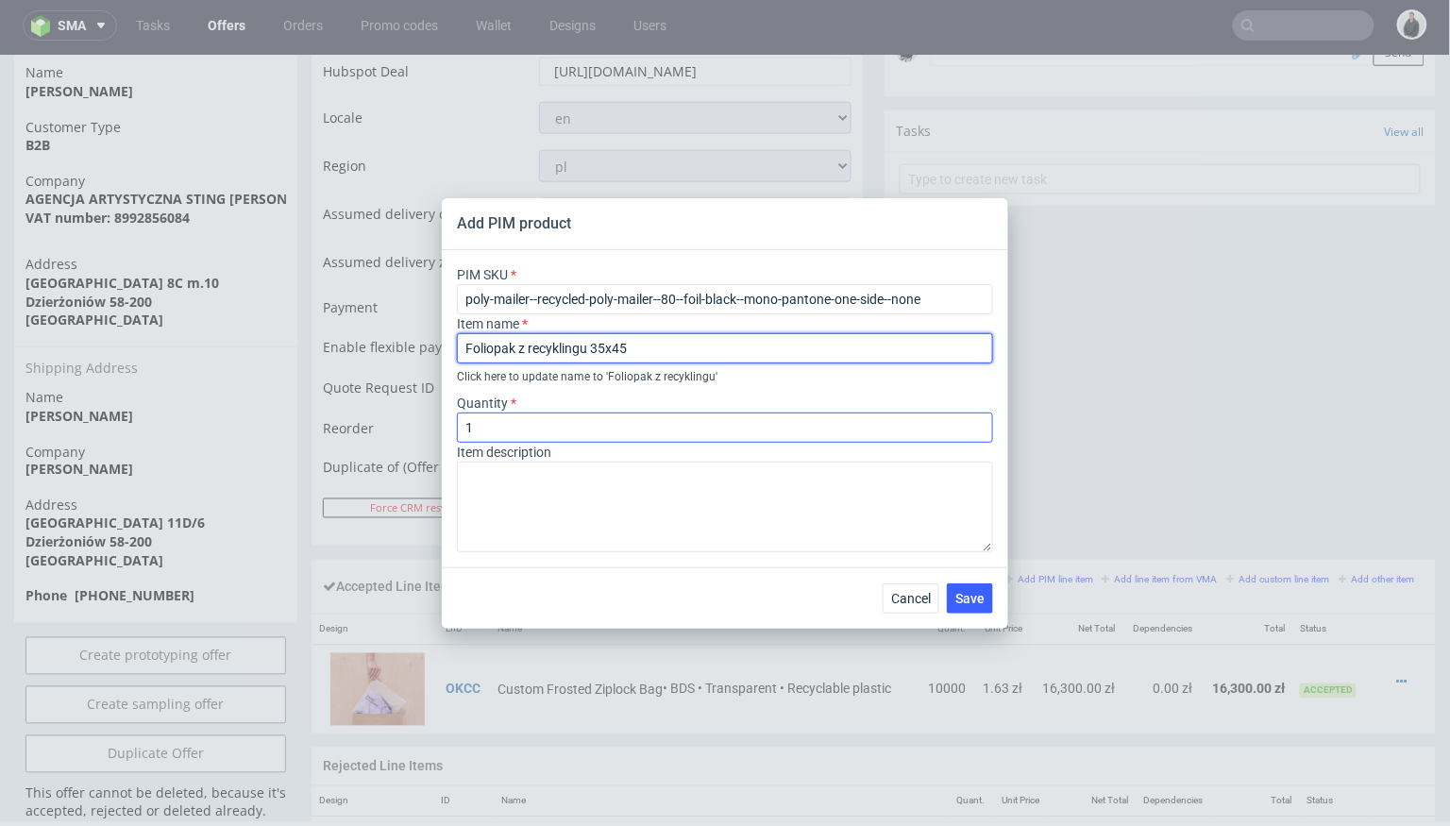
type input "Foliopak z recyklingu 35x45"
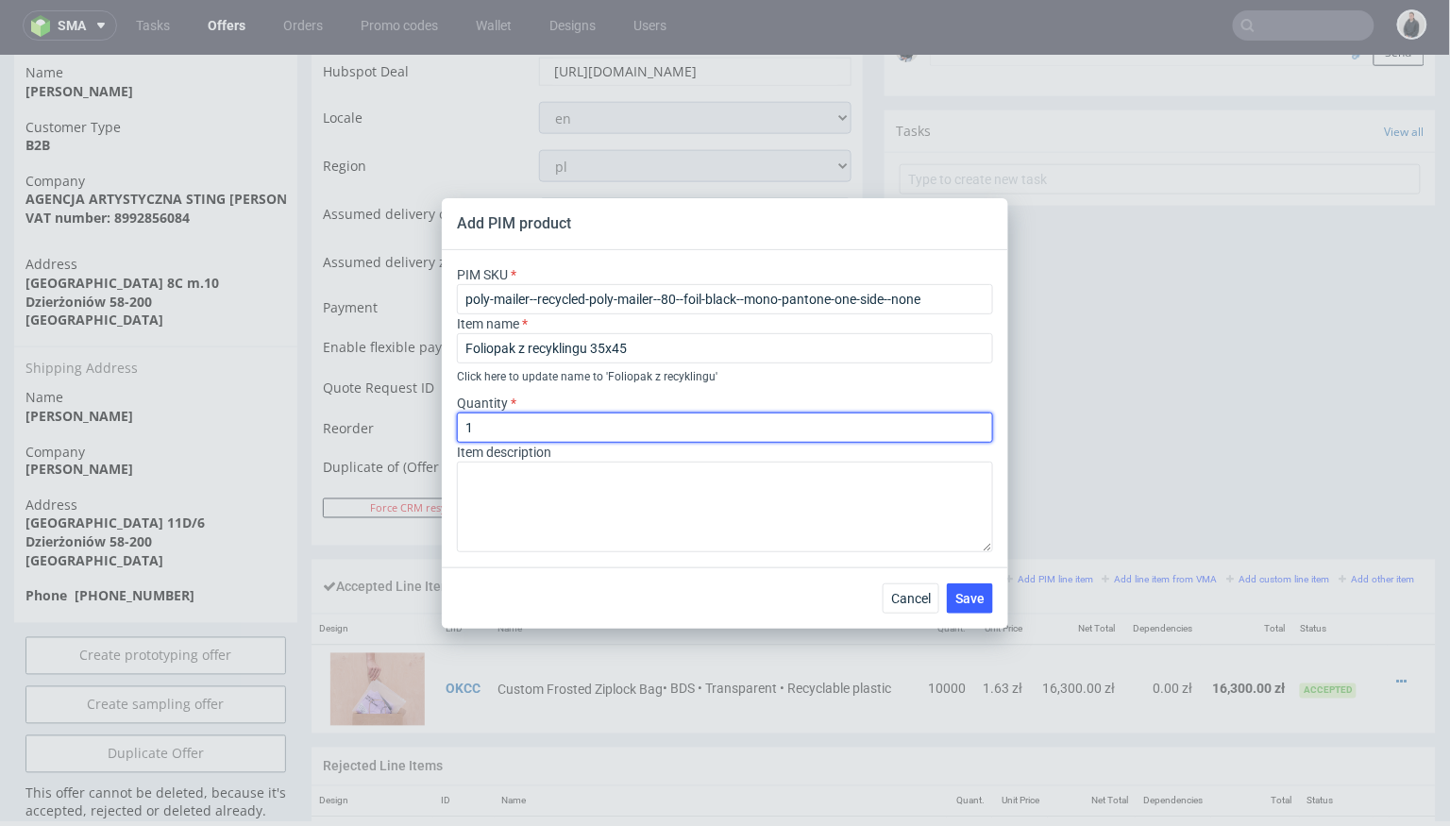
click at [577, 419] on input "1" at bounding box center [725, 427] width 536 height 30
type input "7000"
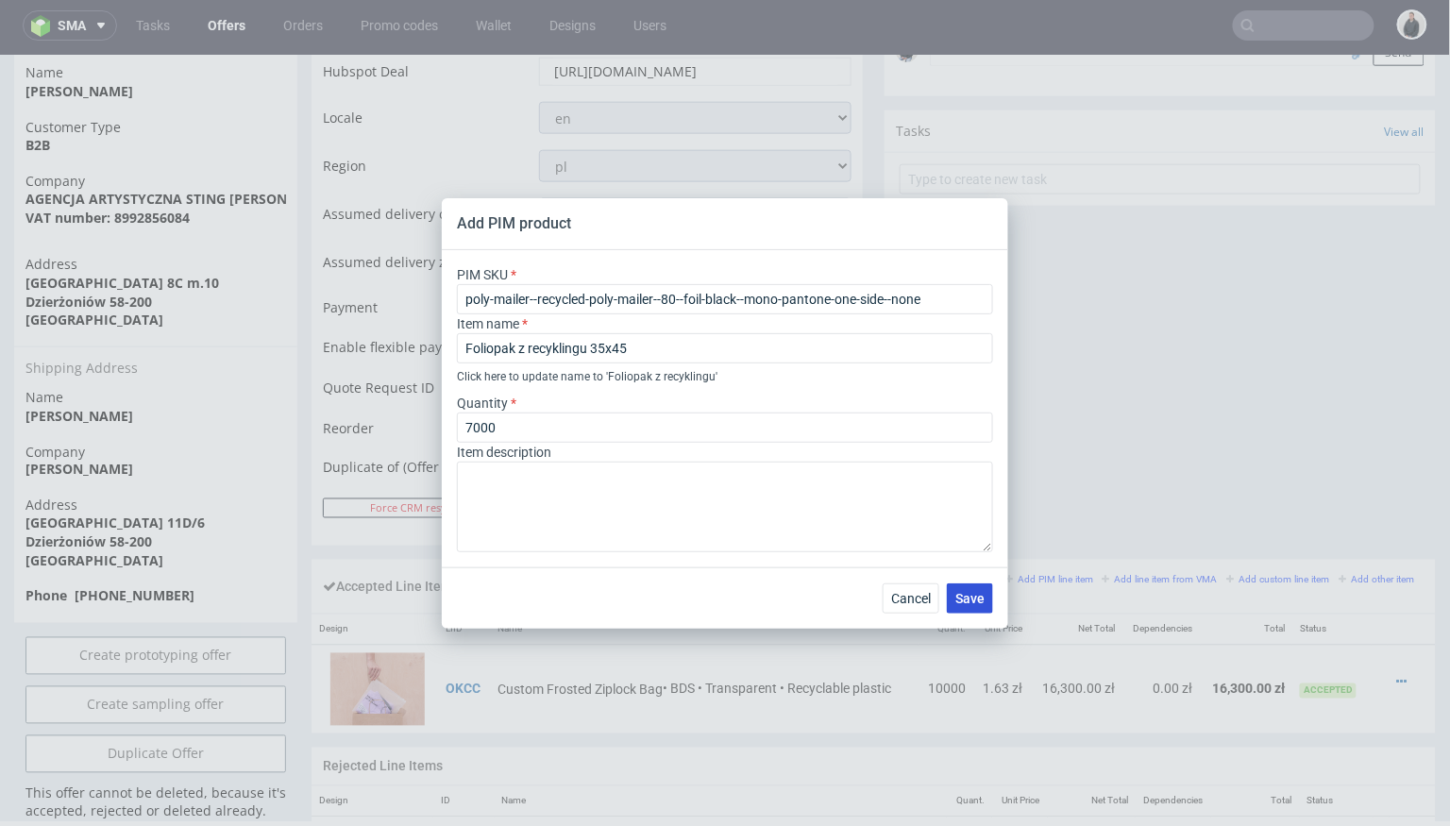
click at [968, 607] on button "Save" at bounding box center [970, 598] width 46 height 30
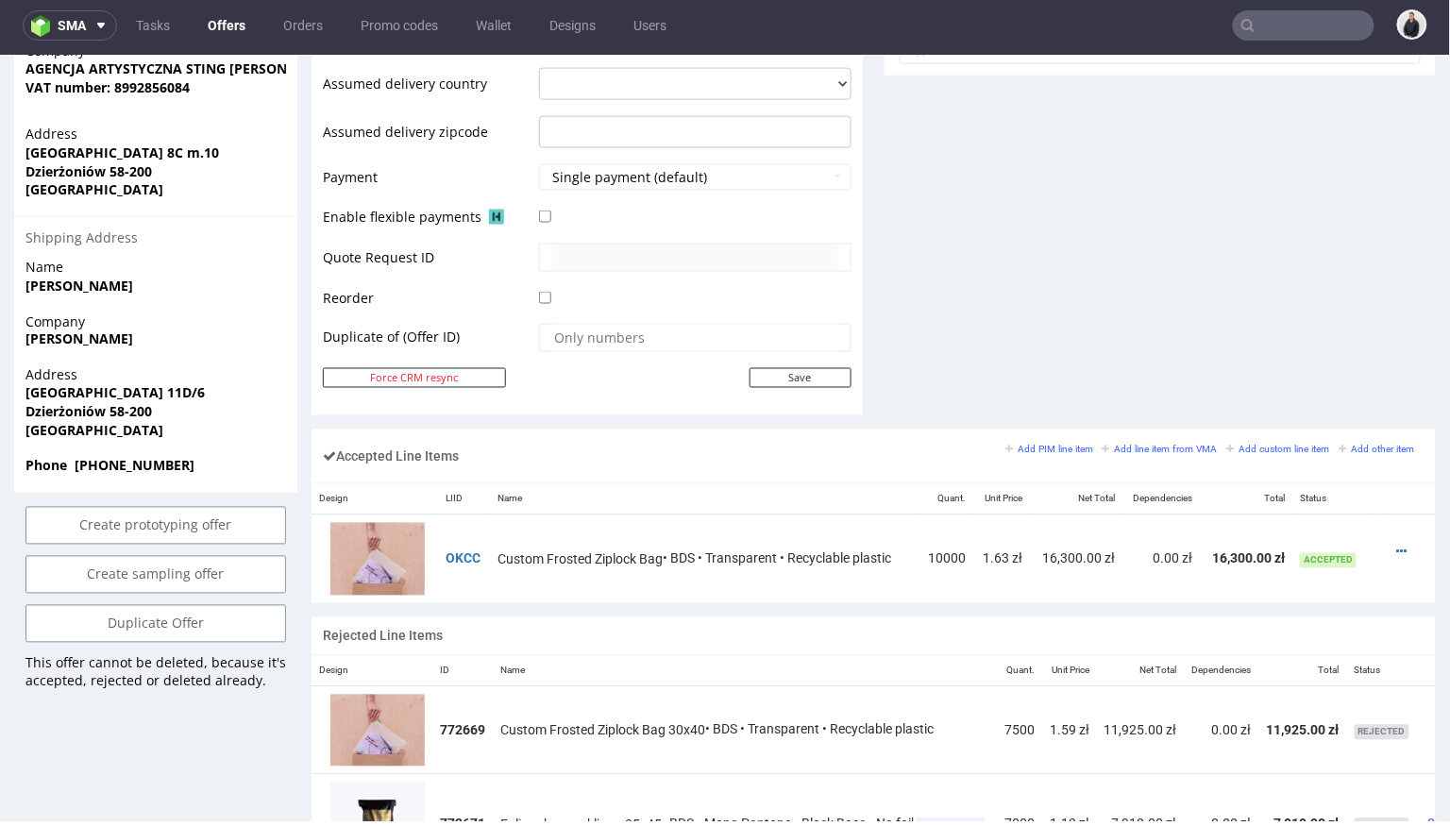
scroll to position [802, 0]
click at [1053, 448] on small "Add PIM line item" at bounding box center [1049, 450] width 88 height 10
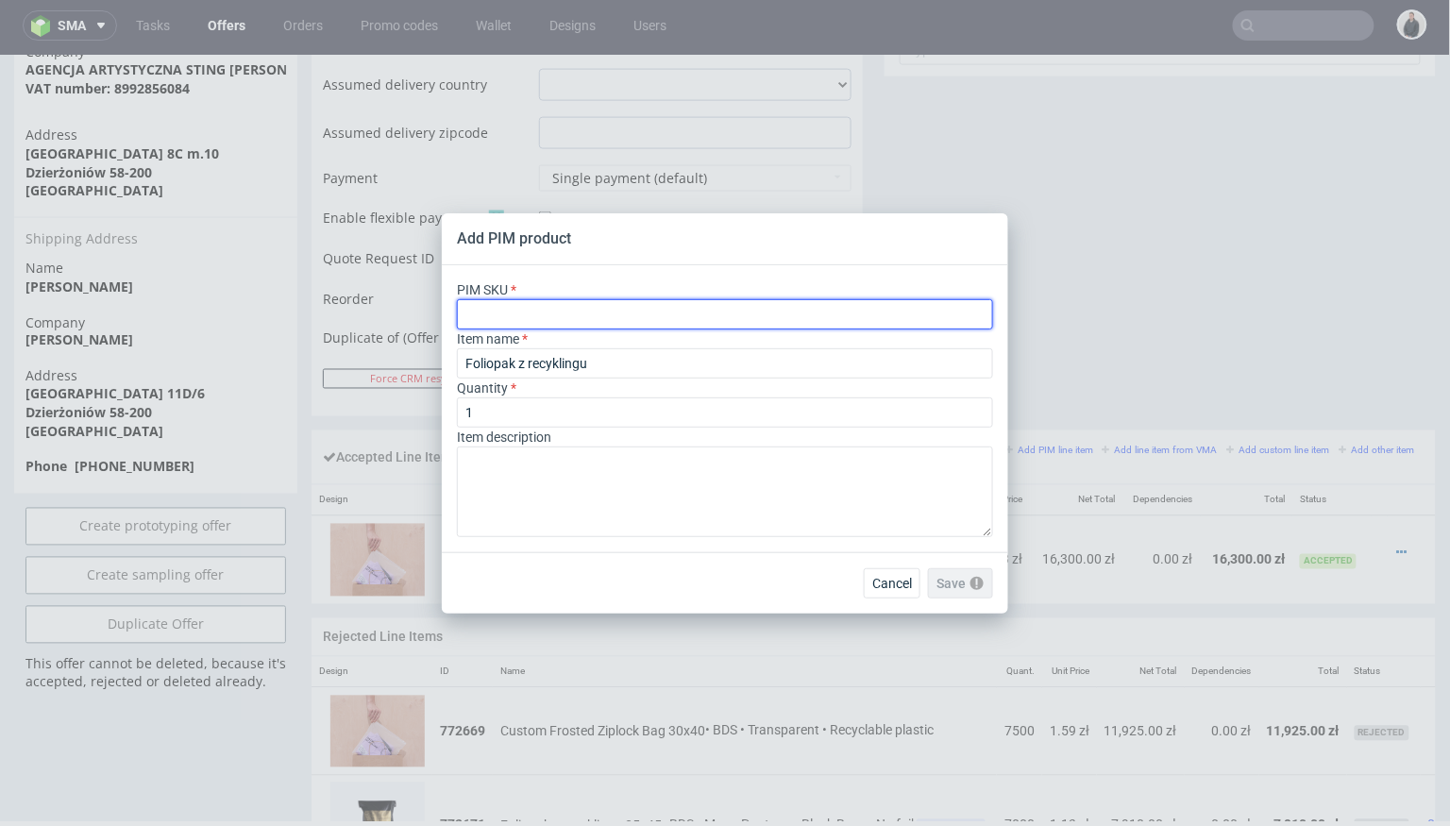
click at [687, 311] on input "text" at bounding box center [725, 314] width 536 height 30
paste input "poly-mailer--recycled-poly-mailer--90--foil-black--mono-pantone-one-side--none"
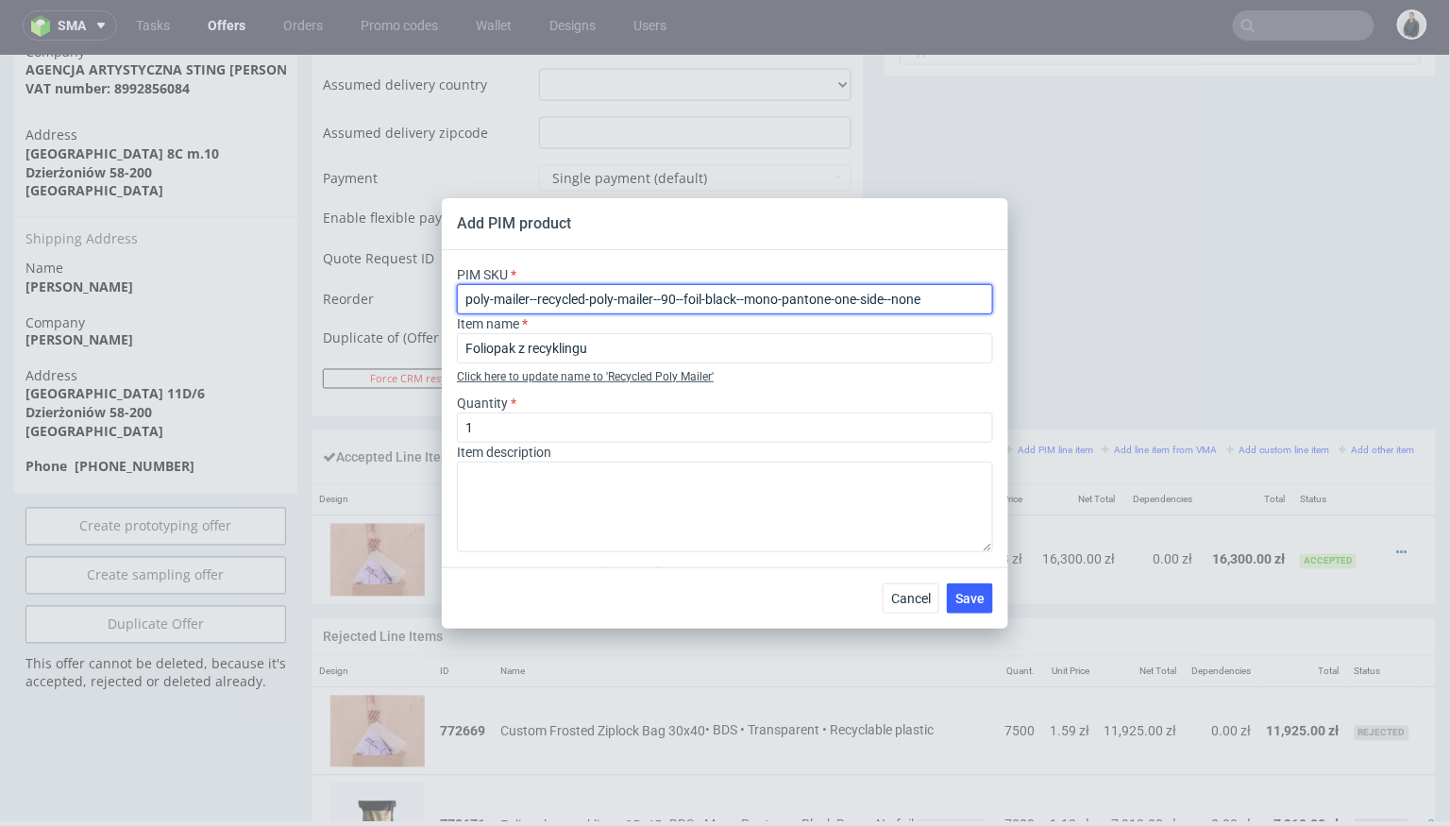
type input "poly-mailer--recycled-poly-mailer--90--foil-black--mono-pantone-one-side--none"
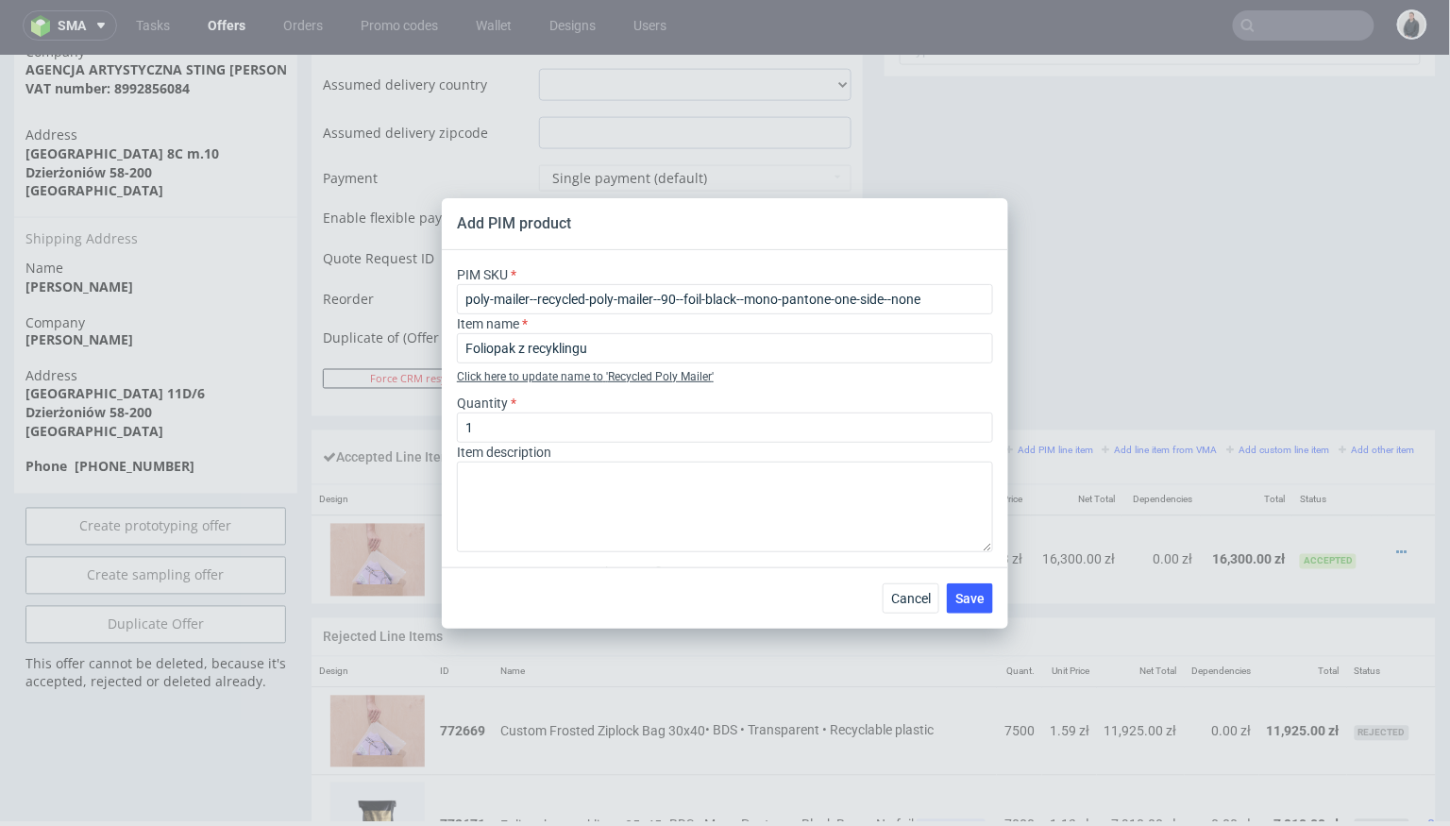
click at [652, 374] on span "' Recycled Poly Mailer '" at bounding box center [660, 376] width 108 height 13
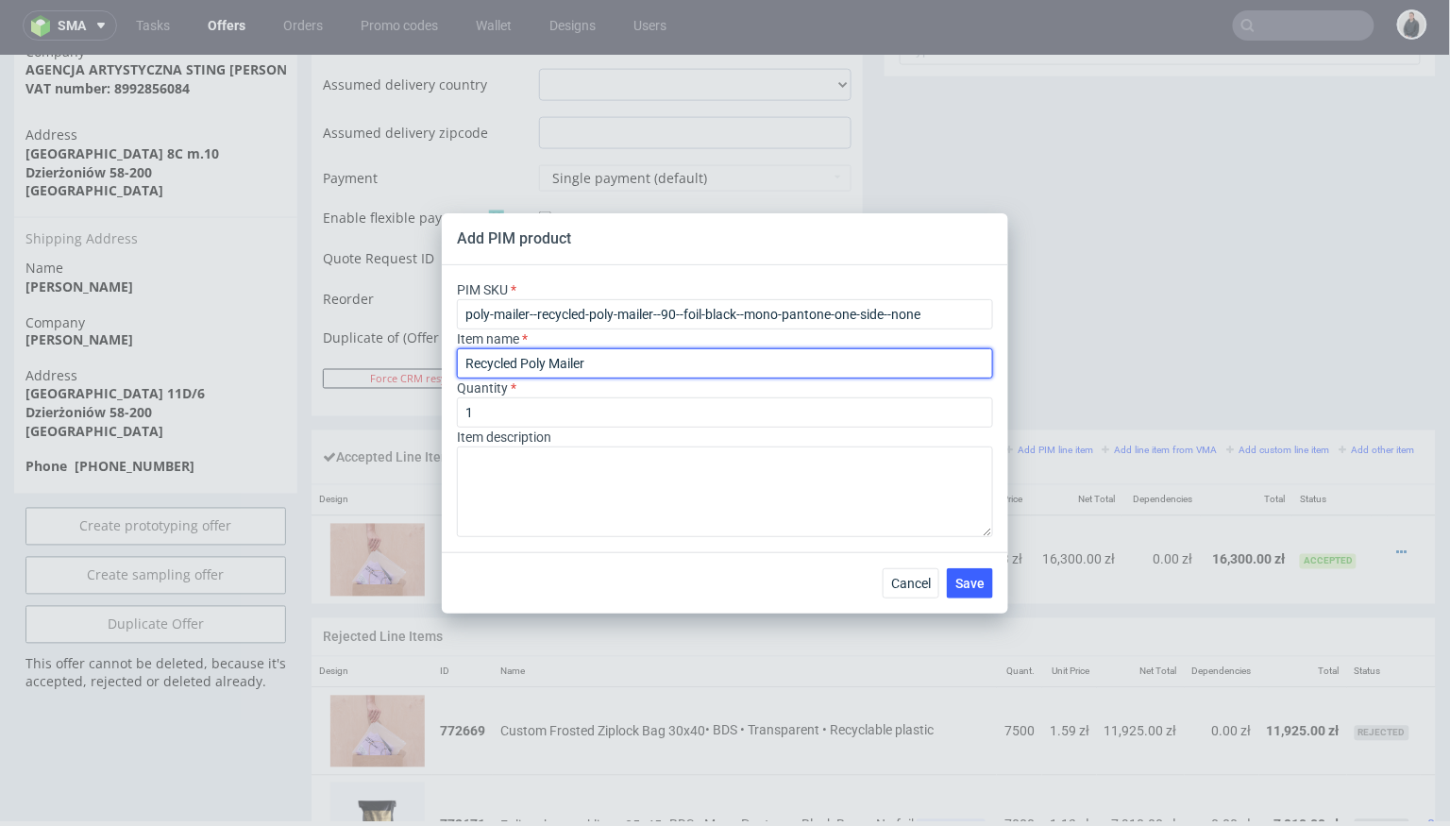
click at [639, 364] on input "Recycled Poly Mailer" at bounding box center [725, 363] width 536 height 30
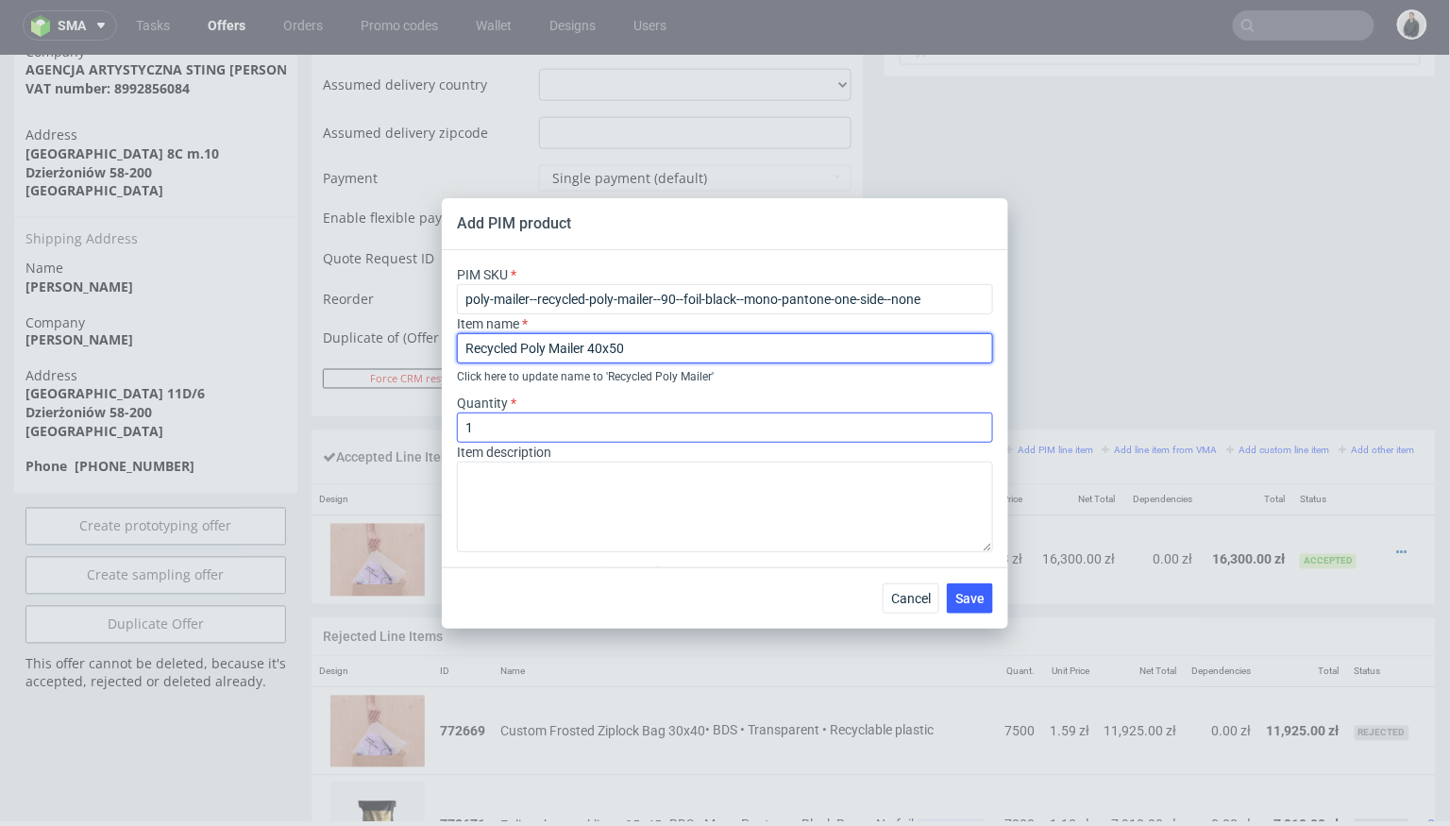
type input "Recycled Poly Mailer 40x50"
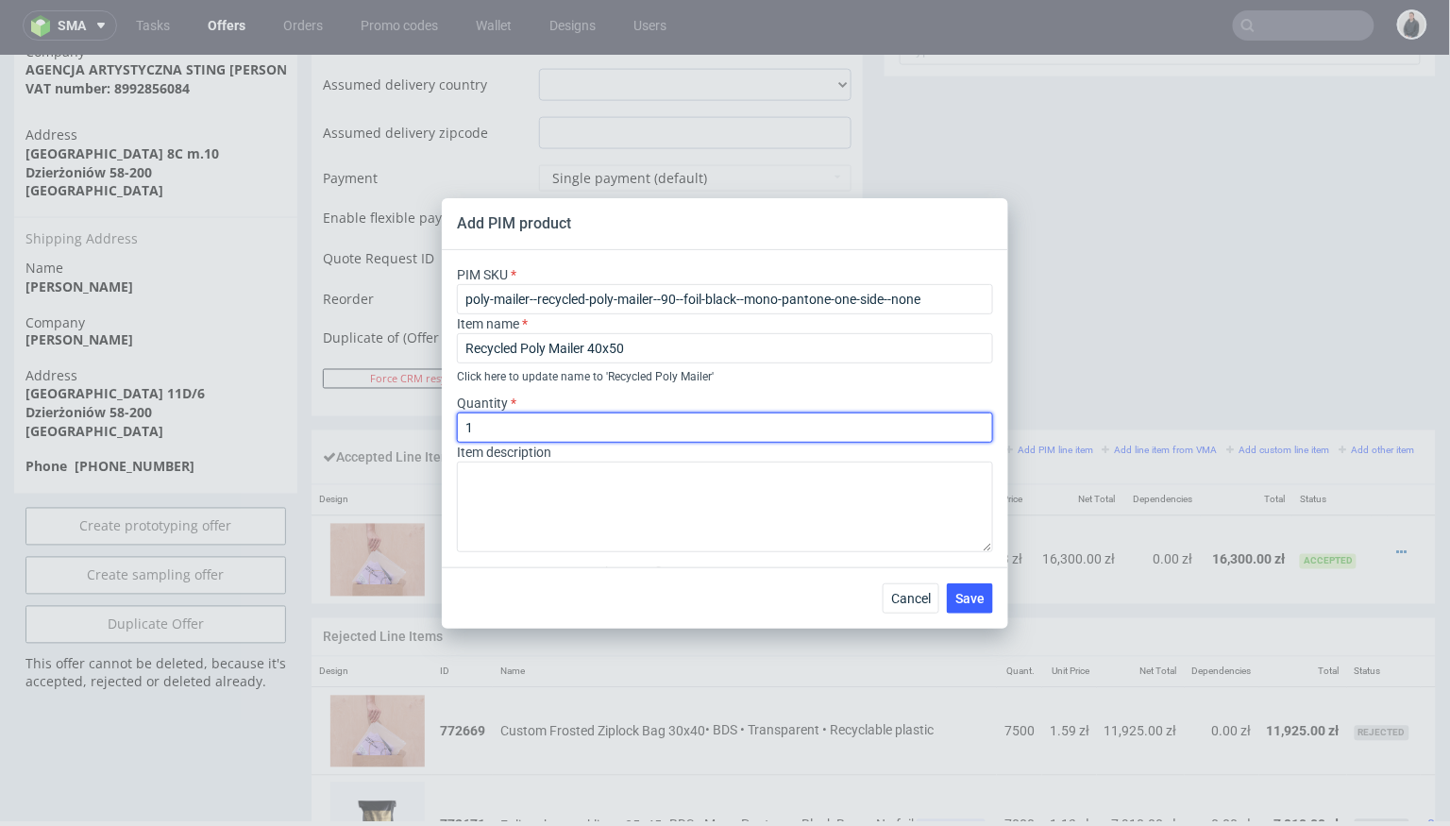
click at [552, 424] on input "1" at bounding box center [725, 427] width 536 height 30
type input "500"
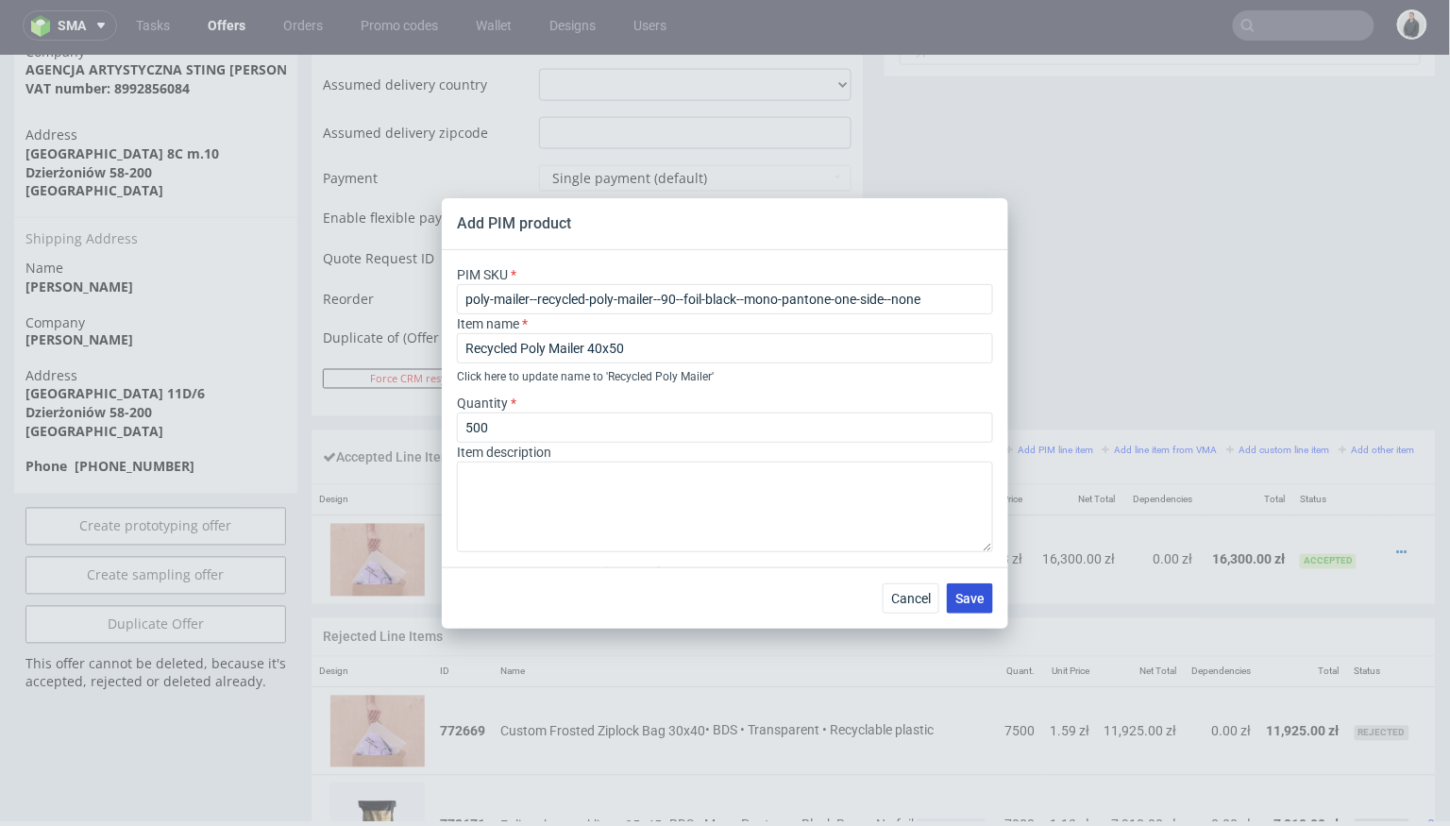
click at [965, 592] on span "Save" at bounding box center [969, 598] width 29 height 13
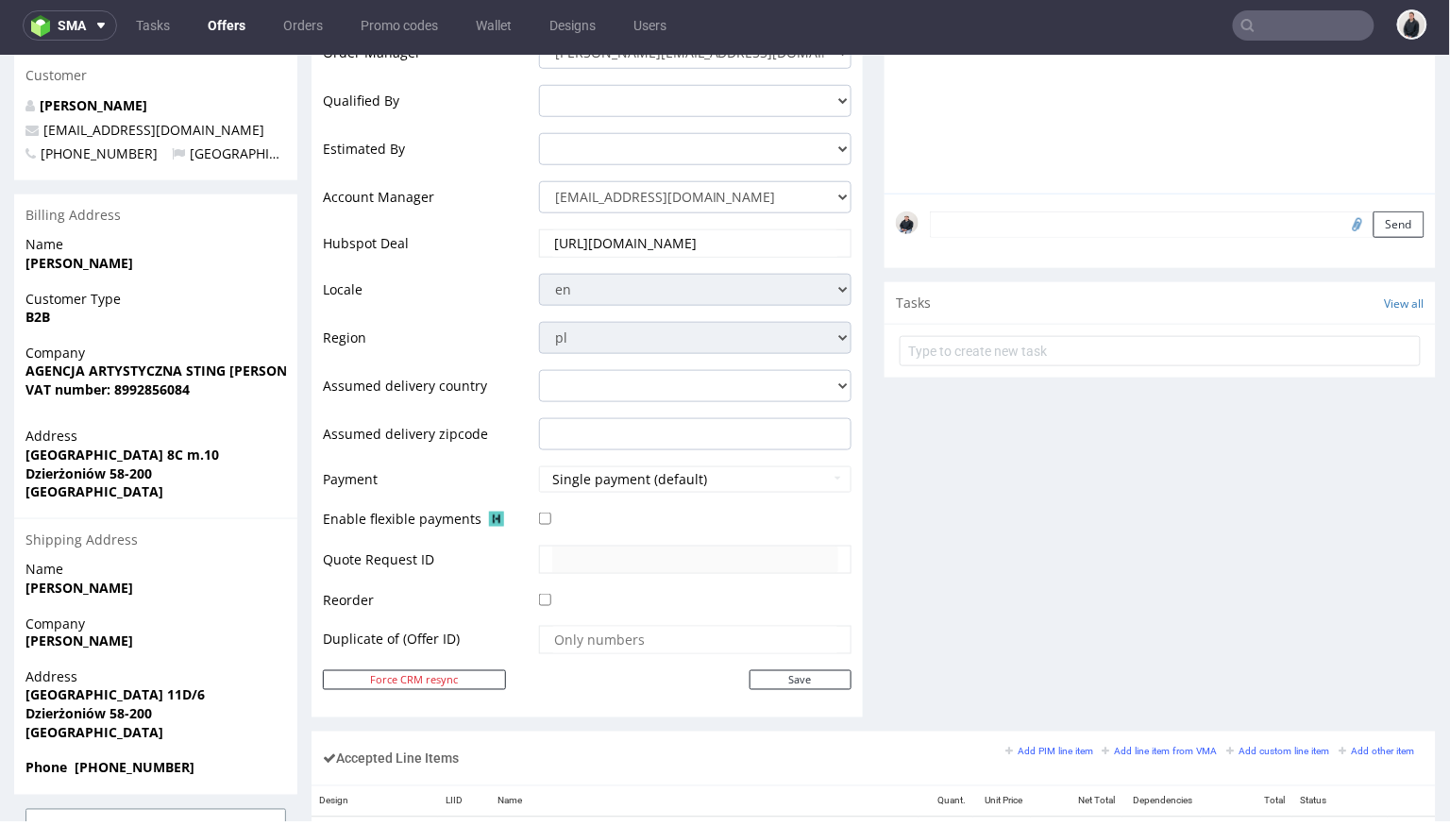
scroll to position [779, 0]
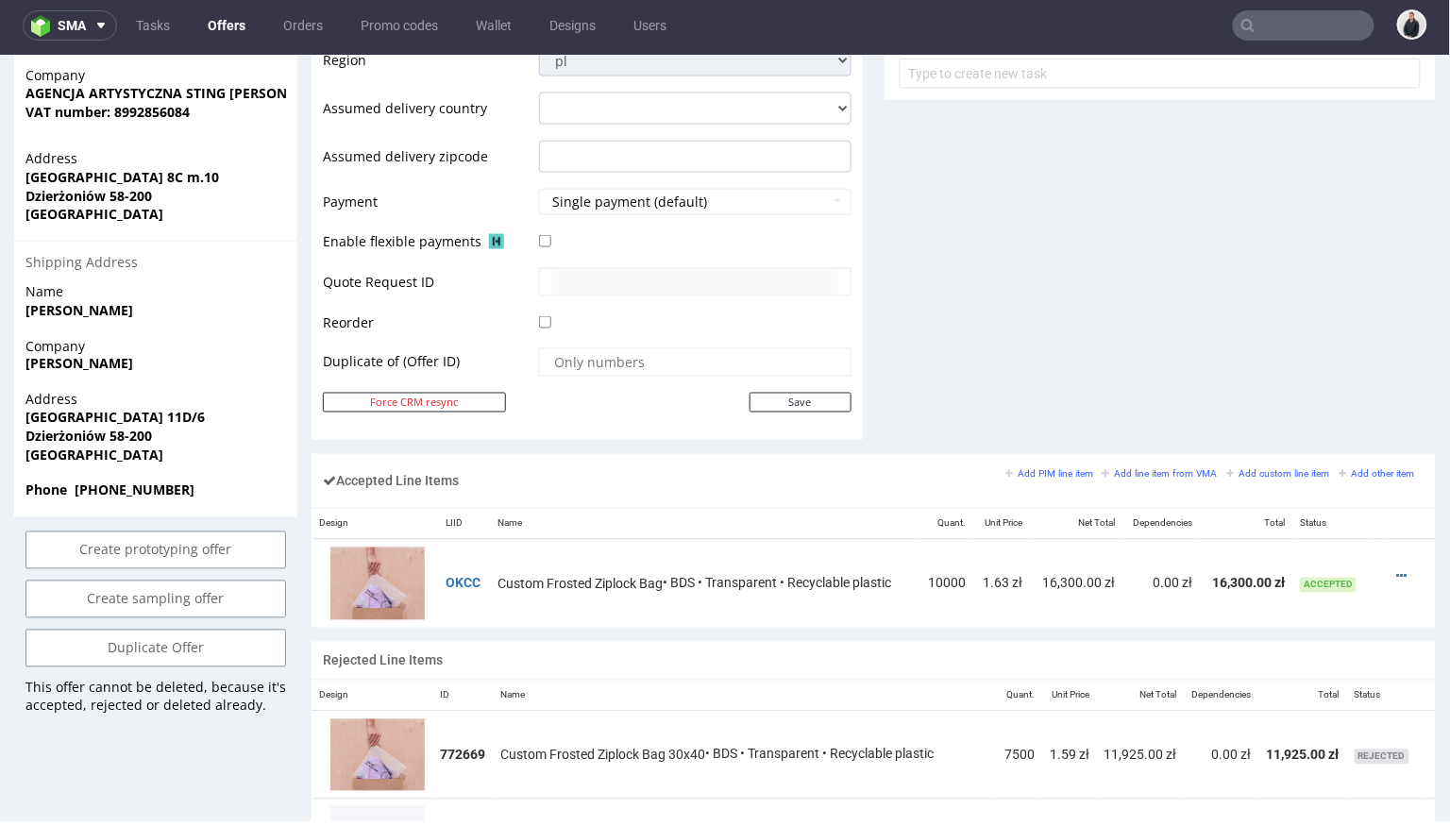
click at [1035, 464] on div "Add PIM line item Add line item from VMA Add custom line item Add other item" at bounding box center [1214, 472] width 419 height 17
click at [1034, 468] on small "Add PIM line item" at bounding box center [1049, 473] width 88 height 10
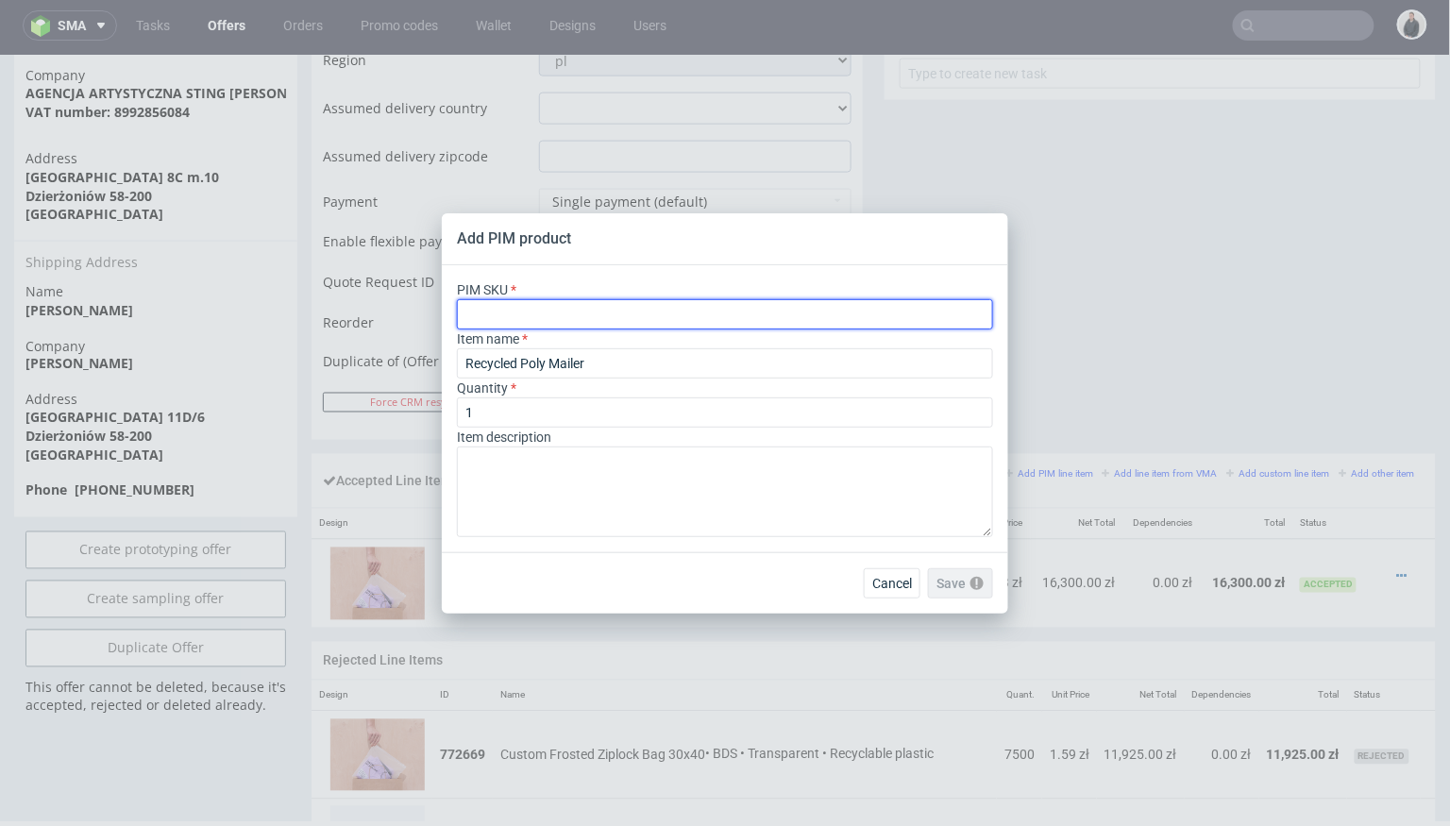
click at [729, 304] on input "text" at bounding box center [725, 314] width 536 height 30
paste input "poly-mailer--recycled-poly-mailer--100--foil-black--mono-pantone-one-side--none"
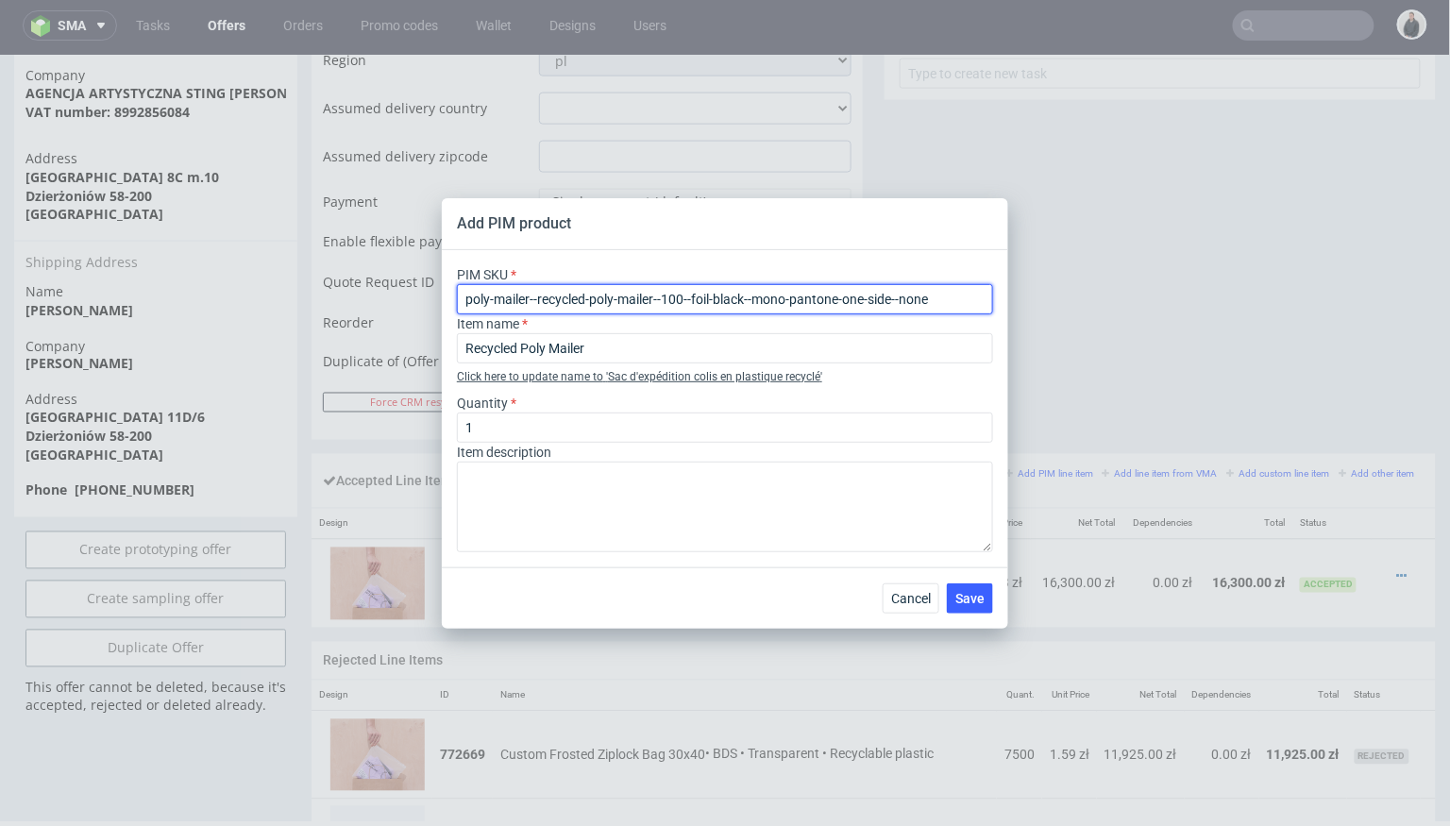
type input "poly-mailer--recycled-poly-mailer--100--foil-black--mono-pantone-one-side--none"
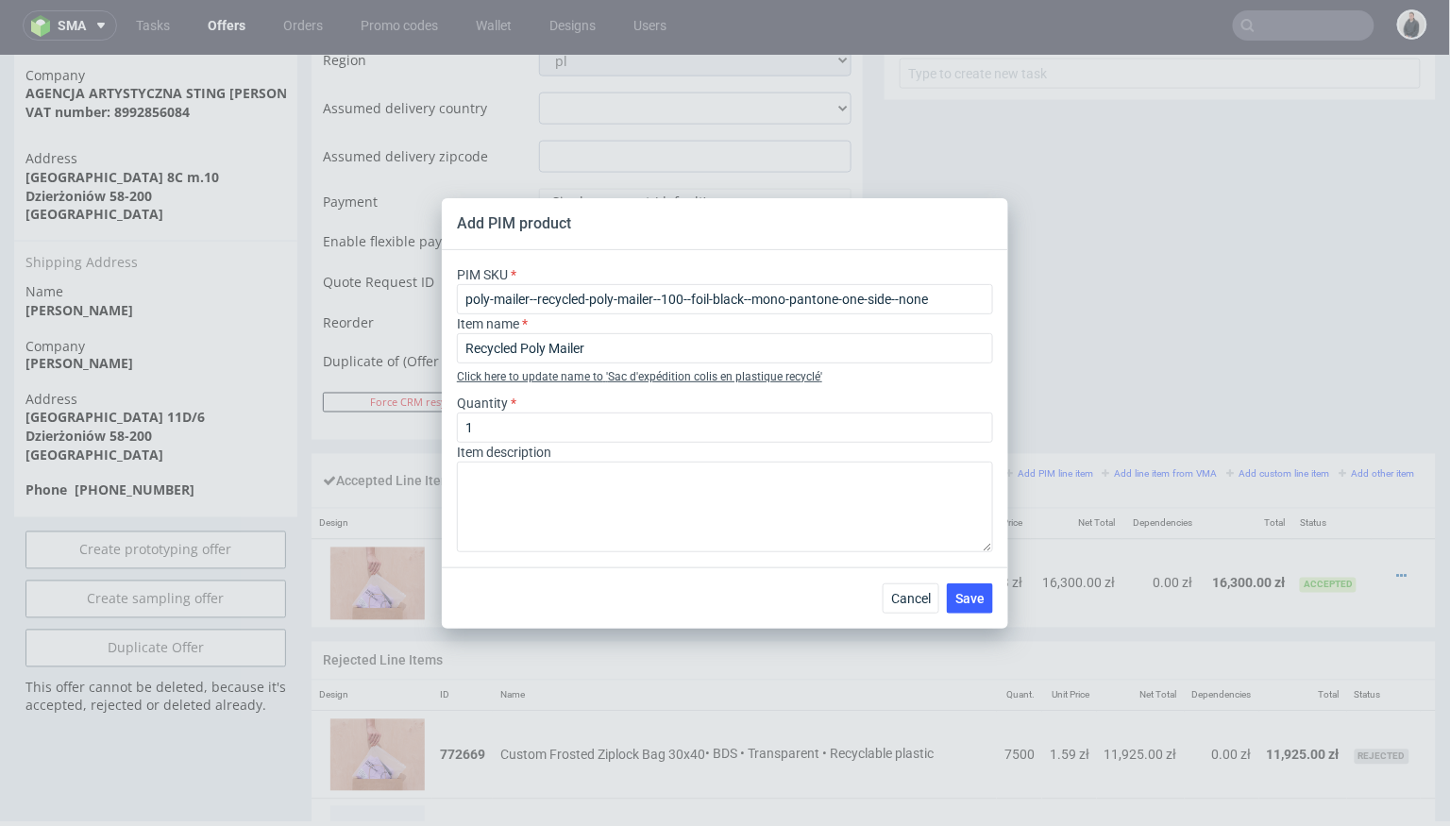
click at [641, 378] on span "' Sac d'expédition colis en plastique recyclé '" at bounding box center [714, 376] width 216 height 13
type input "Sac d'expédition colis en plastique recyclé"
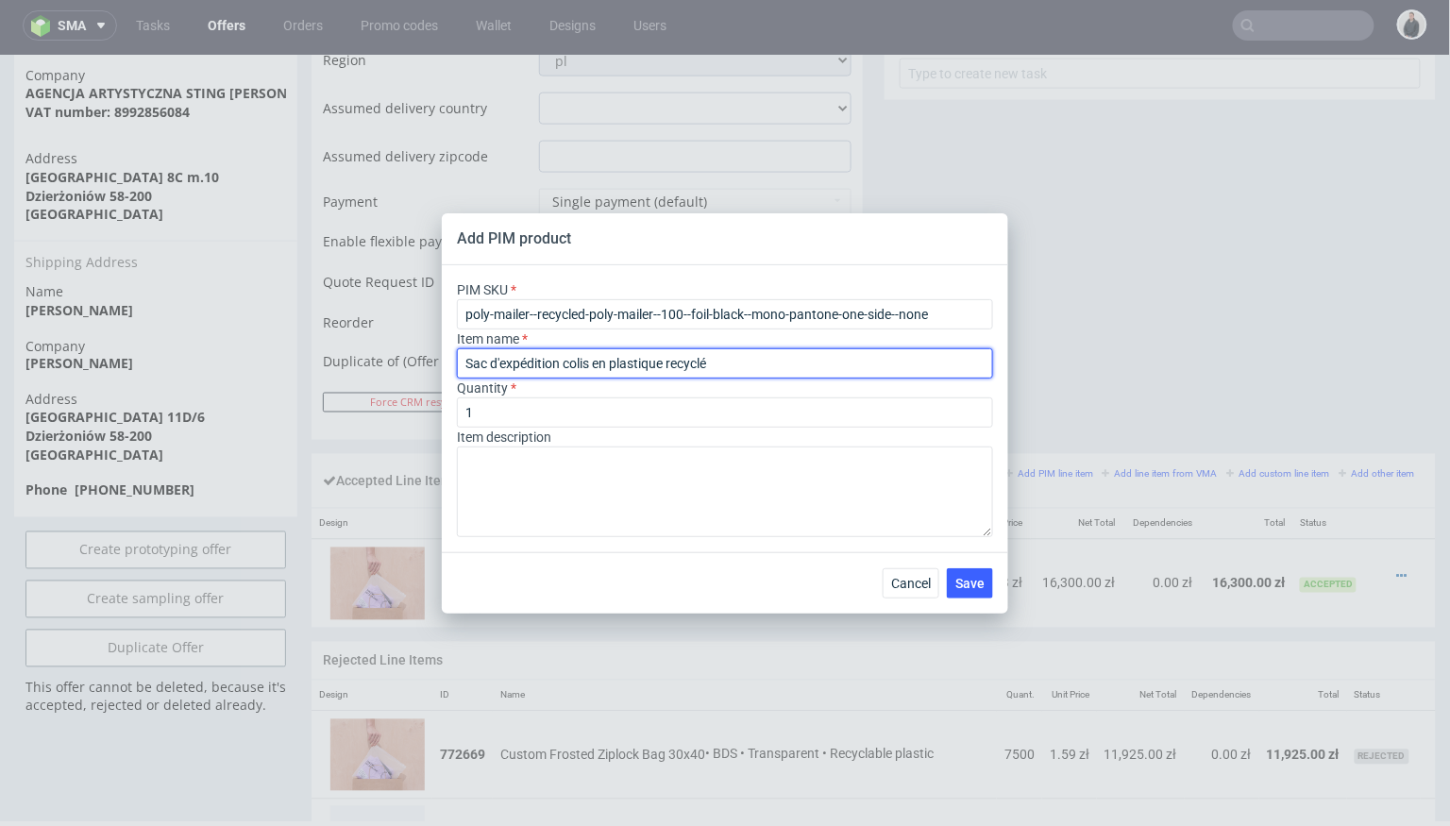
click at [746, 368] on input "Sac d'expédition colis en plastique recyclé" at bounding box center [725, 363] width 536 height 30
drag, startPoint x: 749, startPoint y: 362, endPoint x: 396, endPoint y: 357, distance: 353.1
click at [396, 357] on div "Add PIM product PIM SKU poly-mailer--recycled-poly-mailer--100--foil-black--mon…" at bounding box center [725, 413] width 1450 height 826
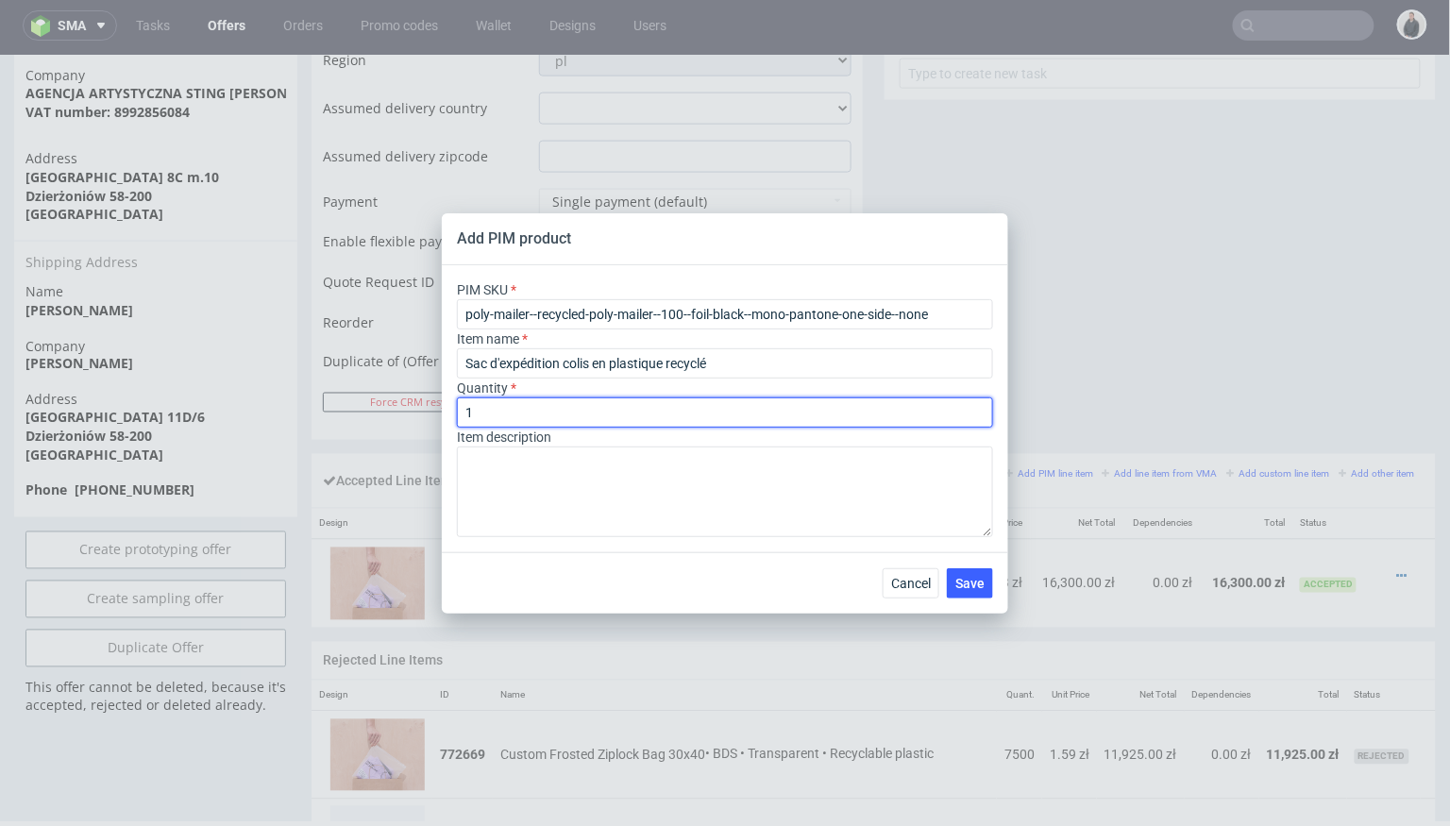
click at [587, 402] on input "1" at bounding box center [725, 412] width 536 height 30
click at [572, 413] on input "1" at bounding box center [725, 412] width 536 height 30
type input "2500"
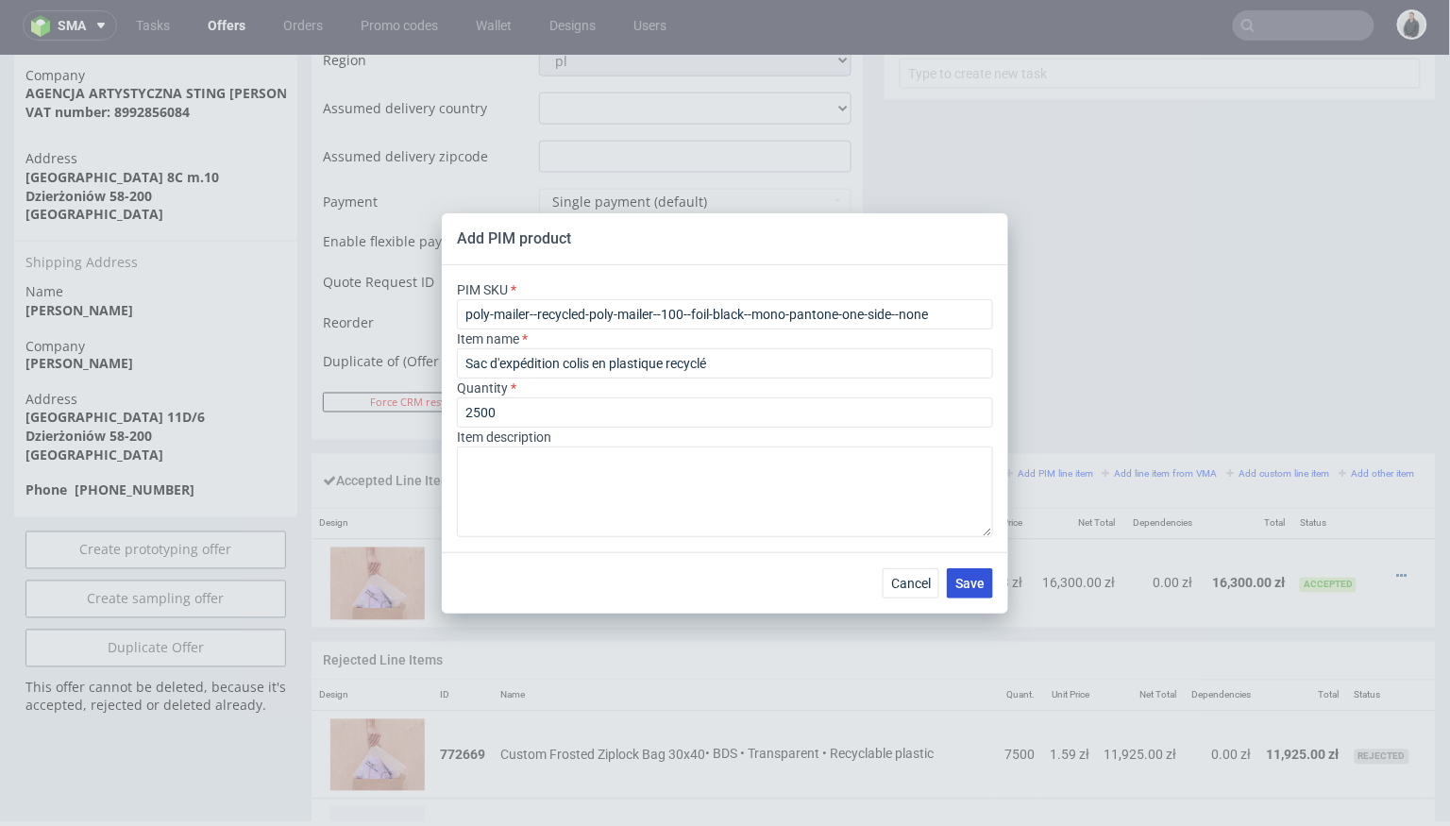
click at [968, 581] on span "Save" at bounding box center [969, 583] width 29 height 13
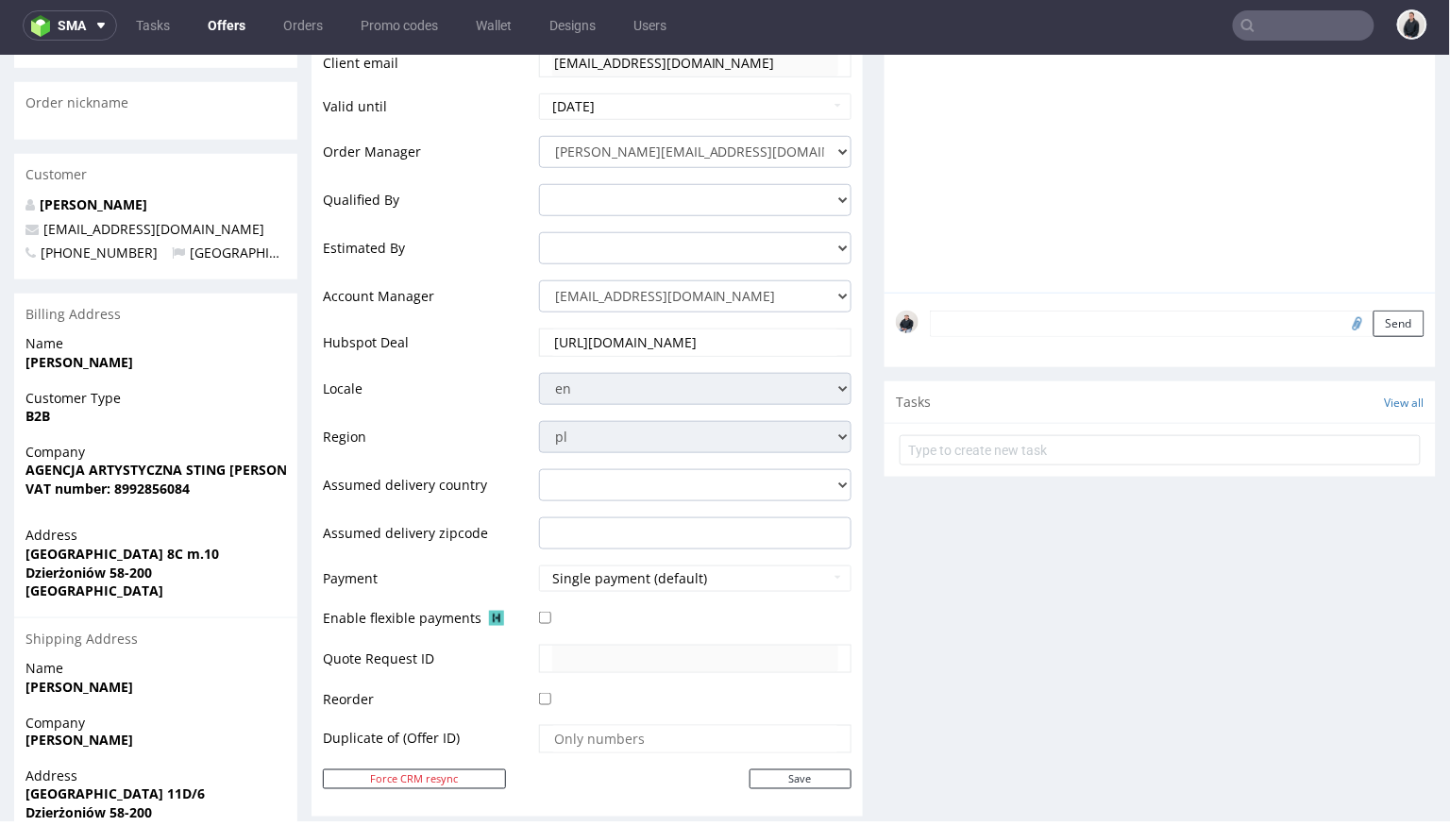
scroll to position [90, 0]
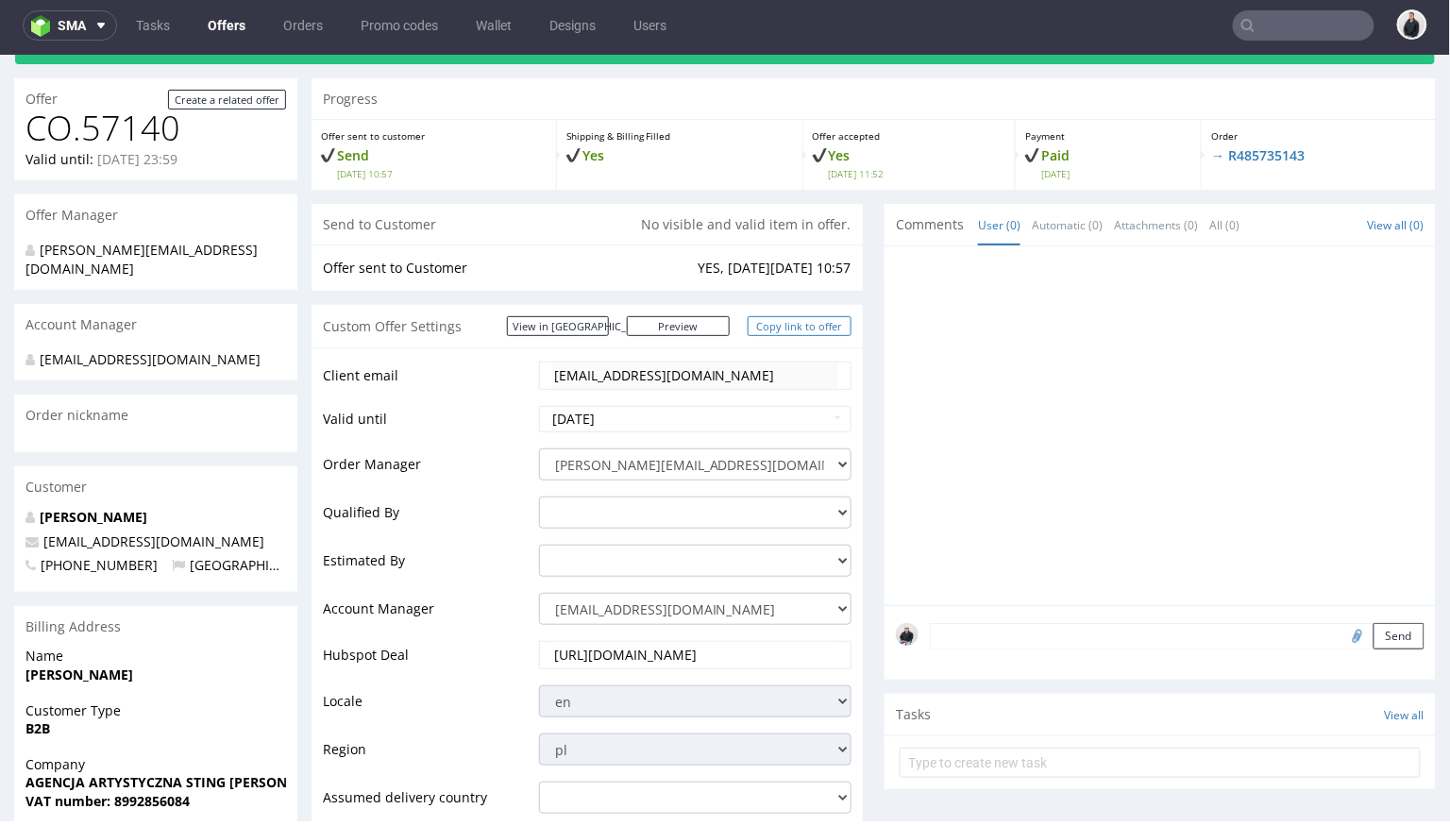
click at [782, 324] on link "Copy link to offer" at bounding box center [800, 325] width 104 height 20
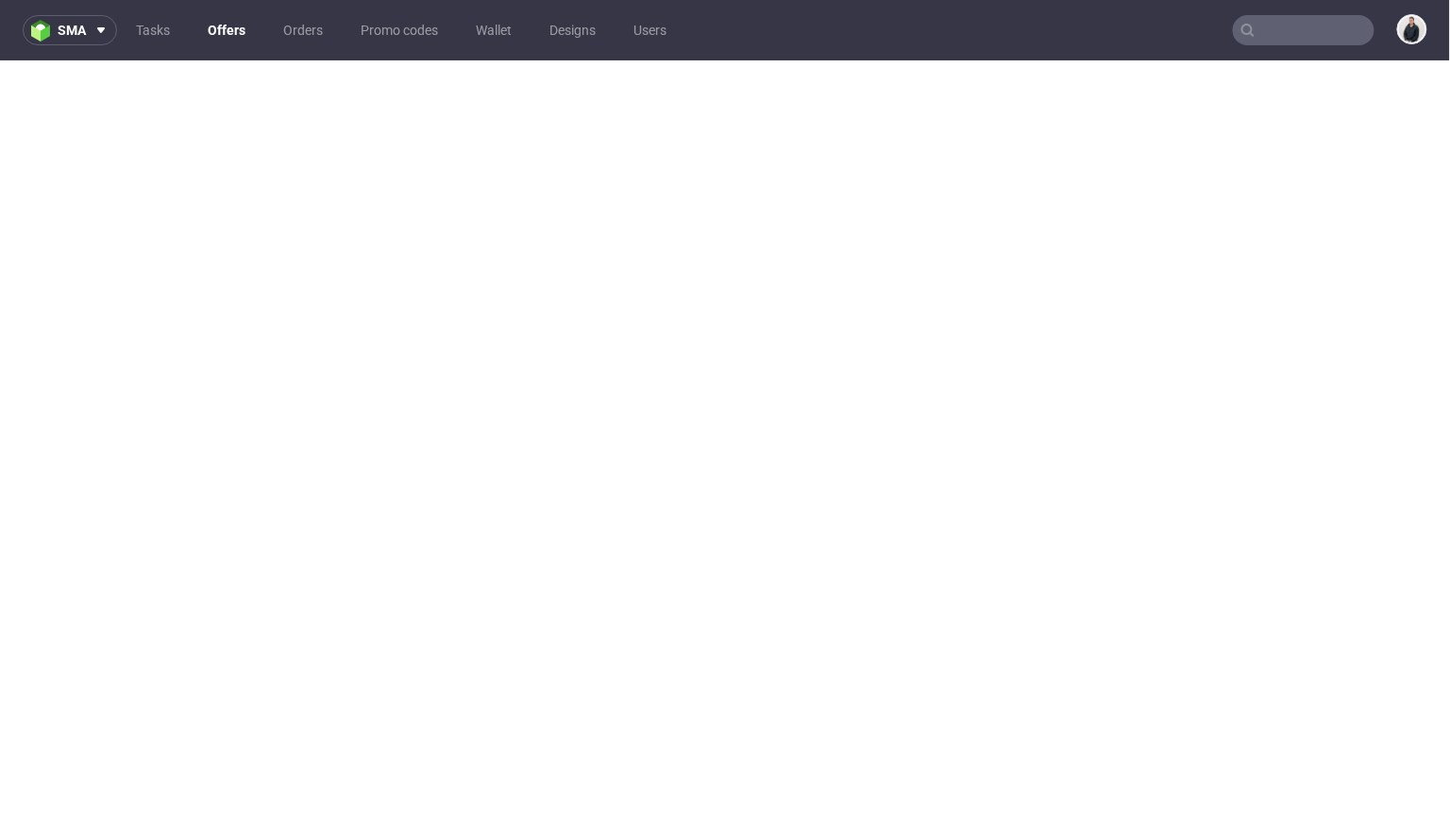
click at [239, 31] on link "Offers" at bounding box center [226, 30] width 60 height 30
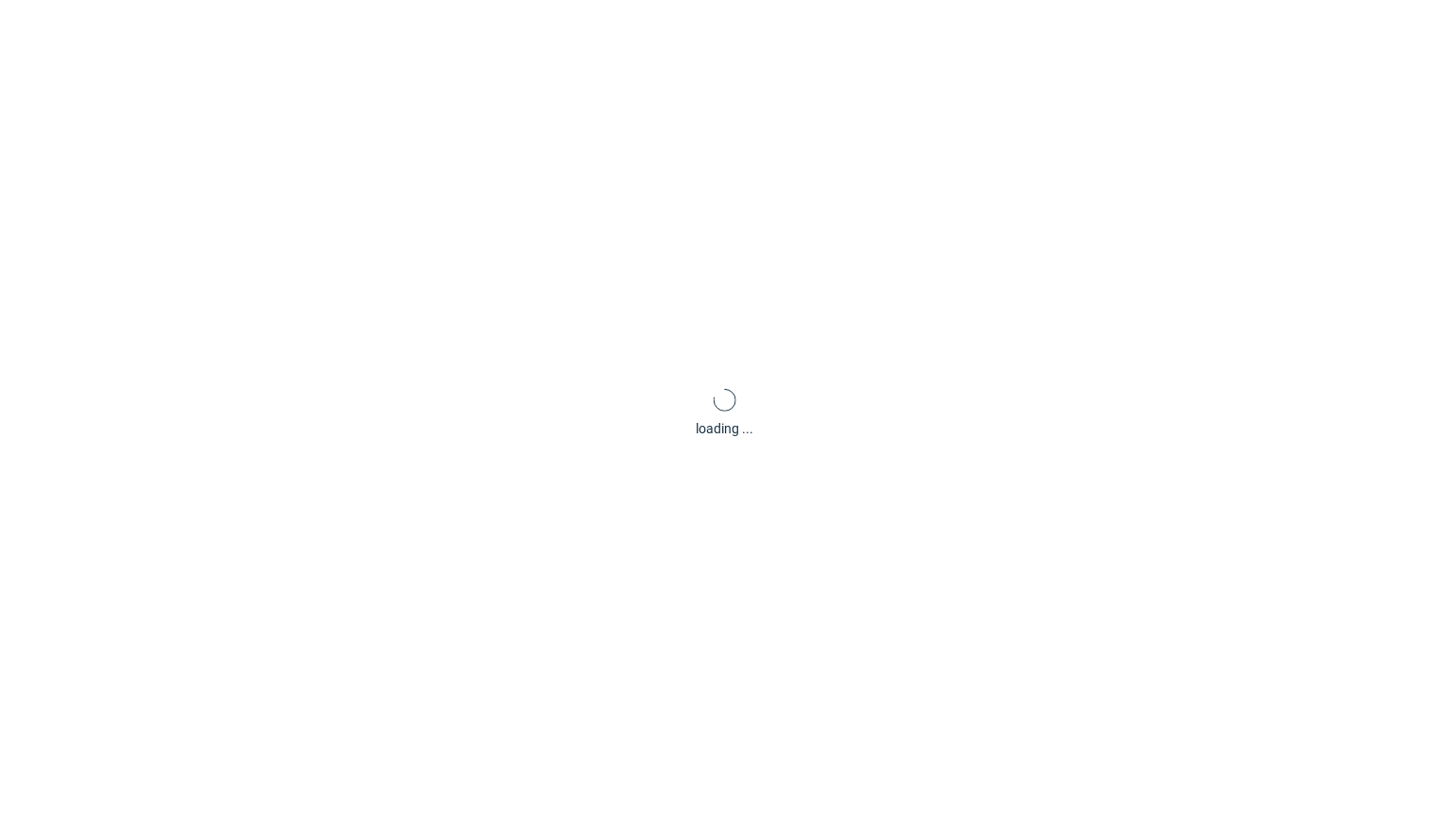
drag, startPoint x: 239, startPoint y: 31, endPoint x: 225, endPoint y: 36, distance: 14.9
click at [225, 36] on div "loading ..." at bounding box center [725, 413] width 1450 height 826
